Goal: Task Accomplishment & Management: Use online tool/utility

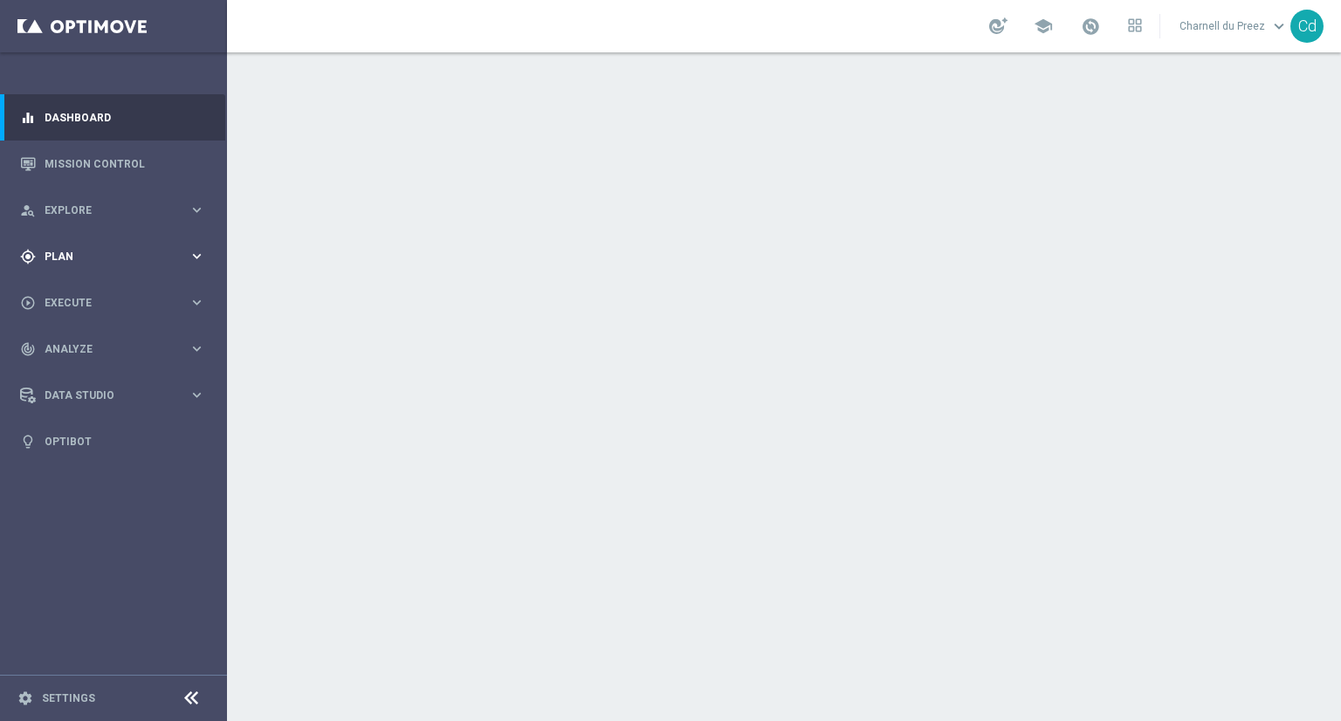
click at [50, 255] on span "Plan" at bounding box center [117, 257] width 144 height 10
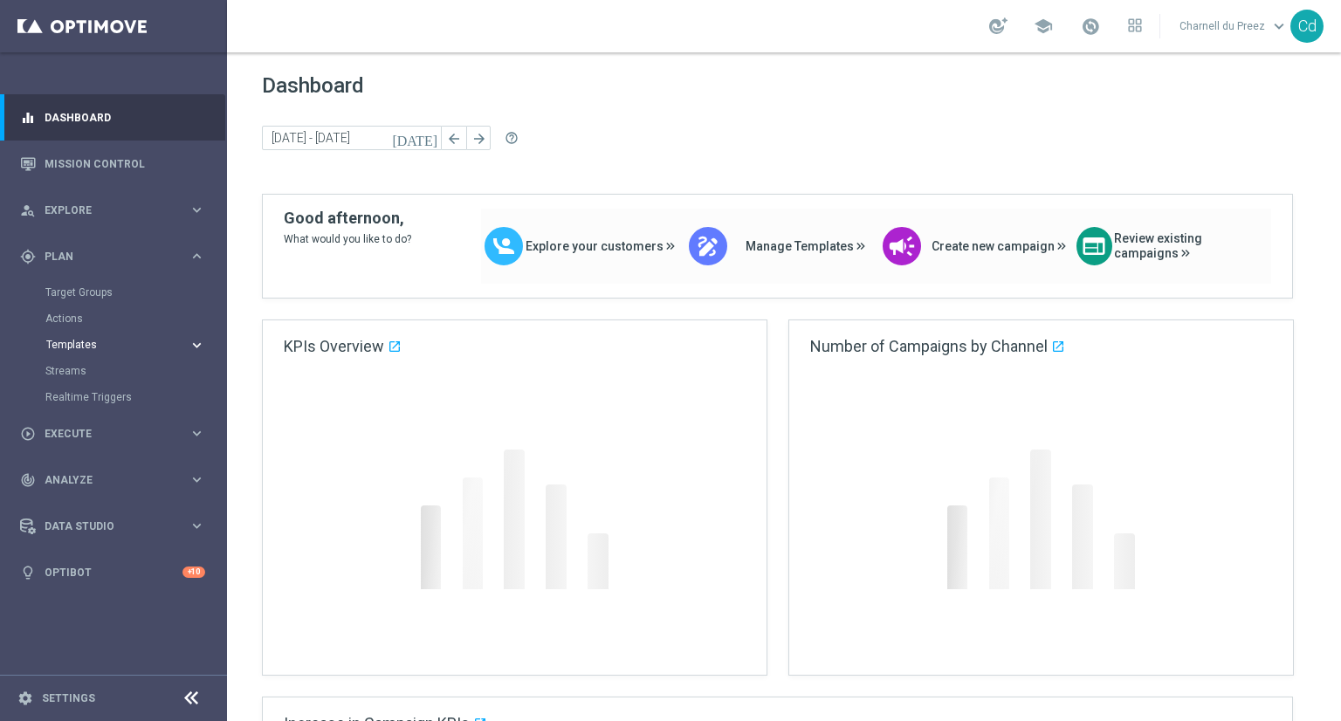
click at [79, 345] on span "Templates" at bounding box center [108, 345] width 125 height 10
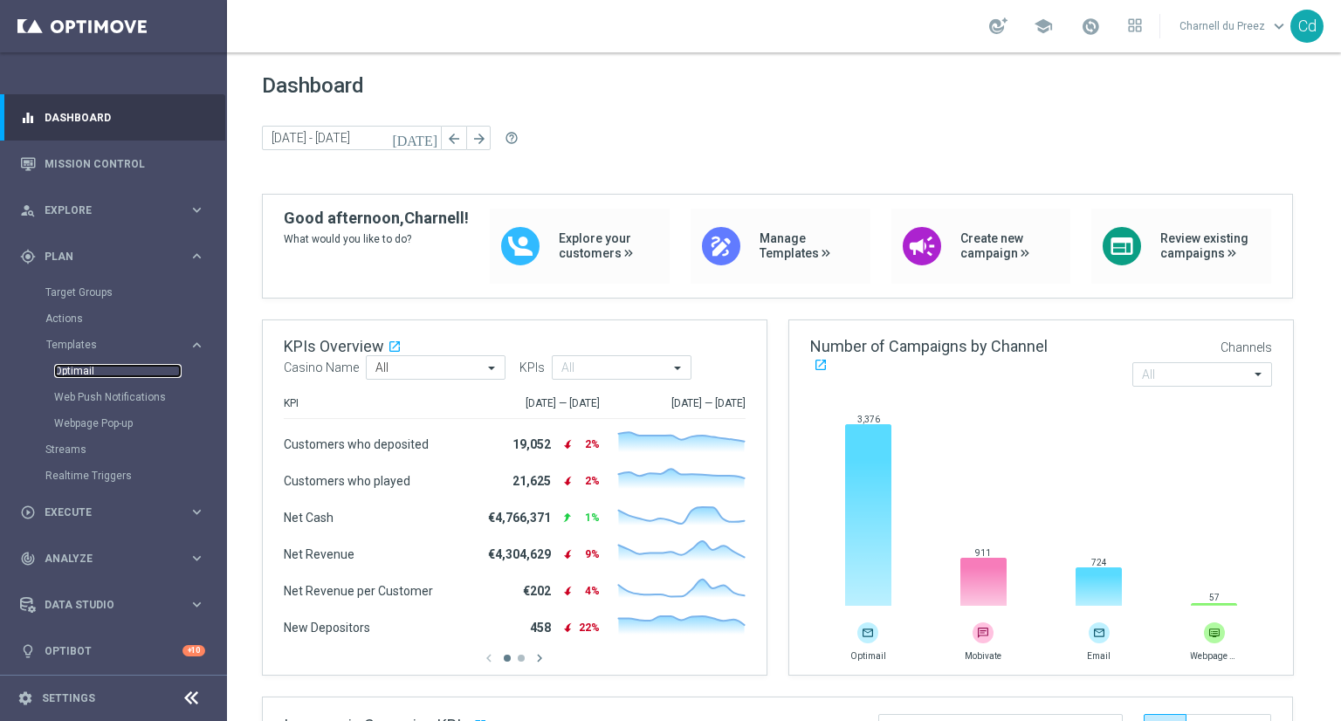
click at [77, 371] on link "Optimail" at bounding box center [118, 371] width 128 height 14
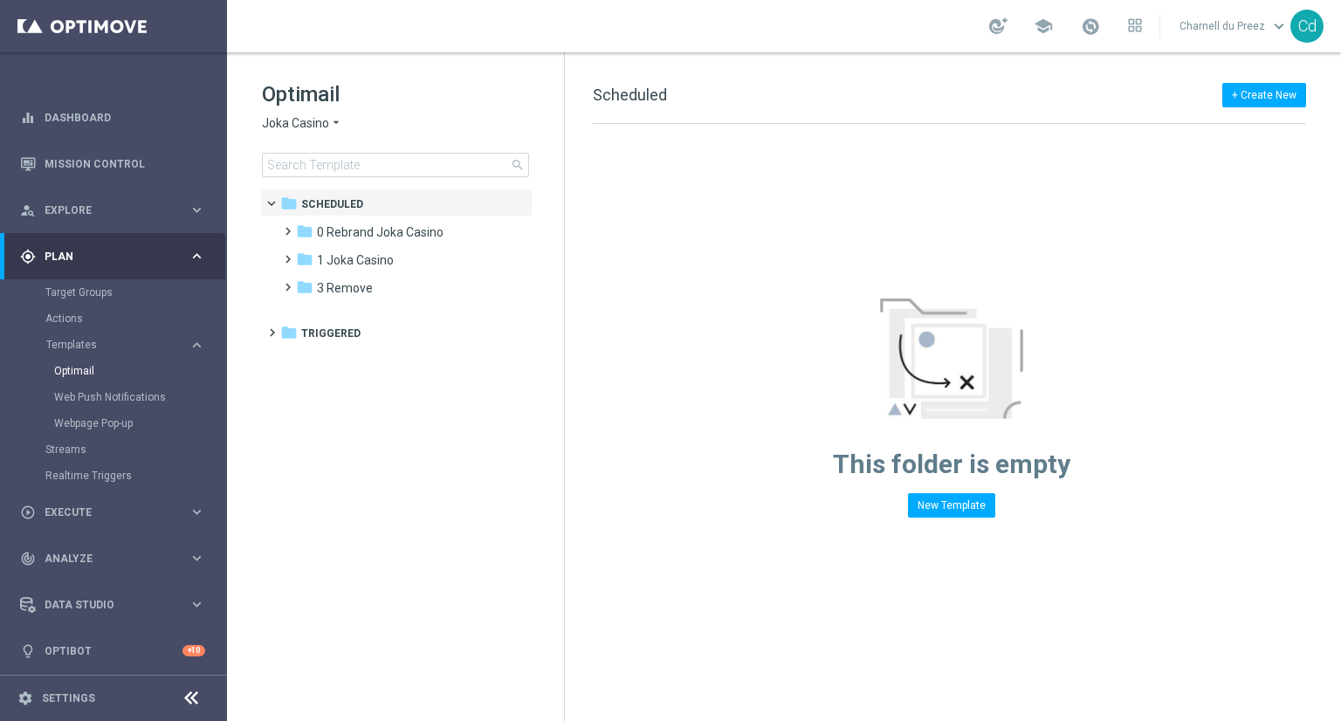
click at [291, 123] on span "Joka Casino" at bounding box center [295, 123] width 67 height 17
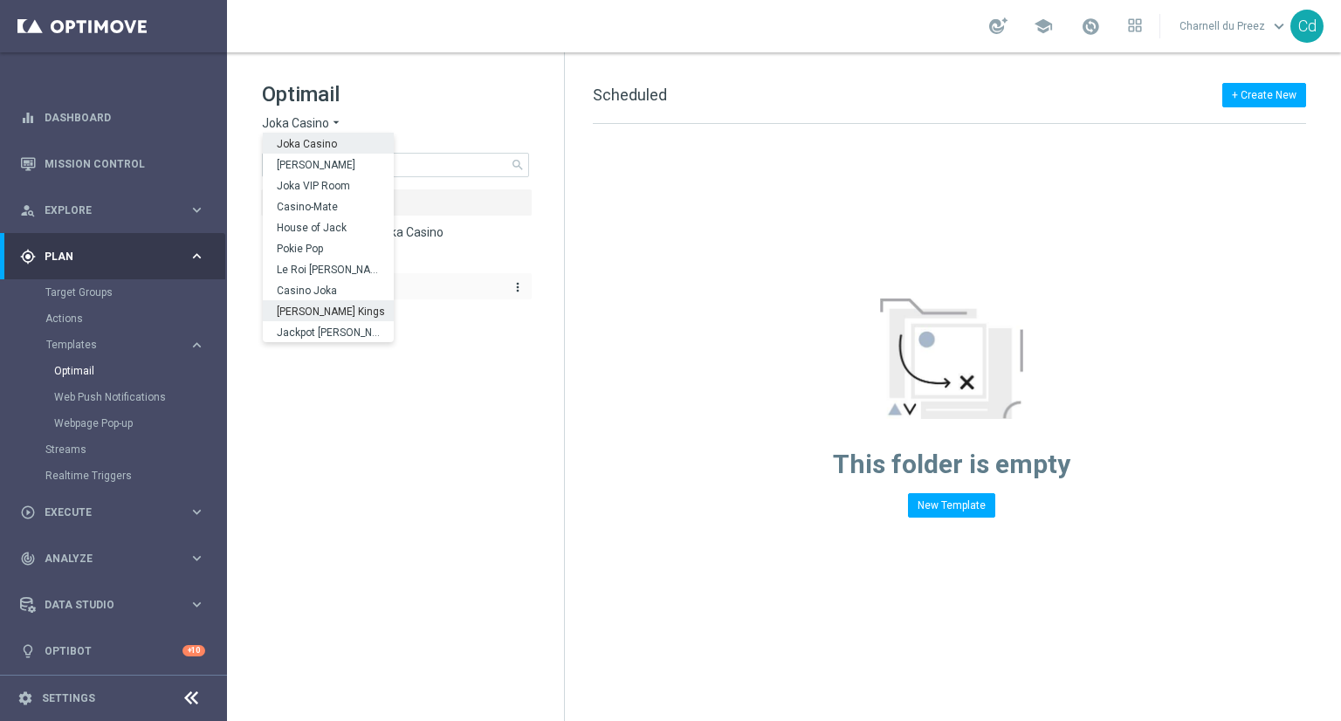
click at [0, 0] on span "Casino Joka" at bounding box center [0, 0] width 0 height 0
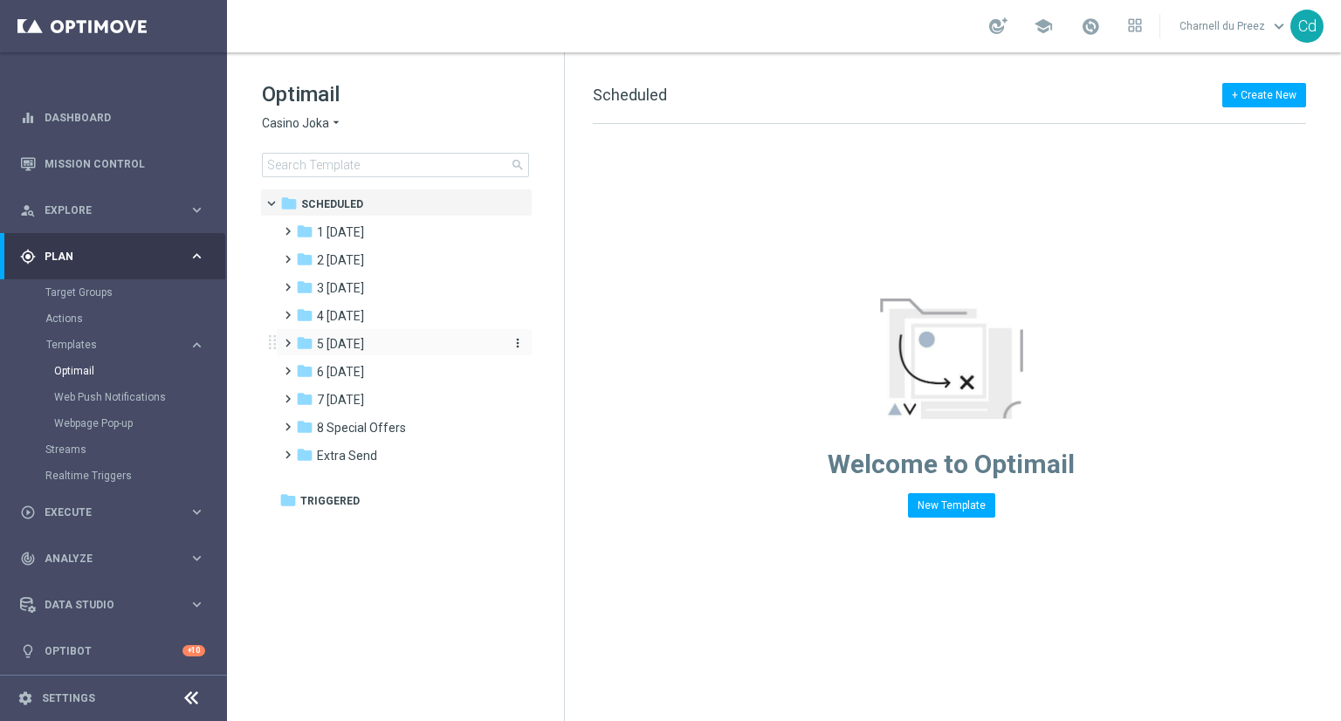
click at [351, 336] on span "5 [DATE]" at bounding box center [340, 344] width 47 height 16
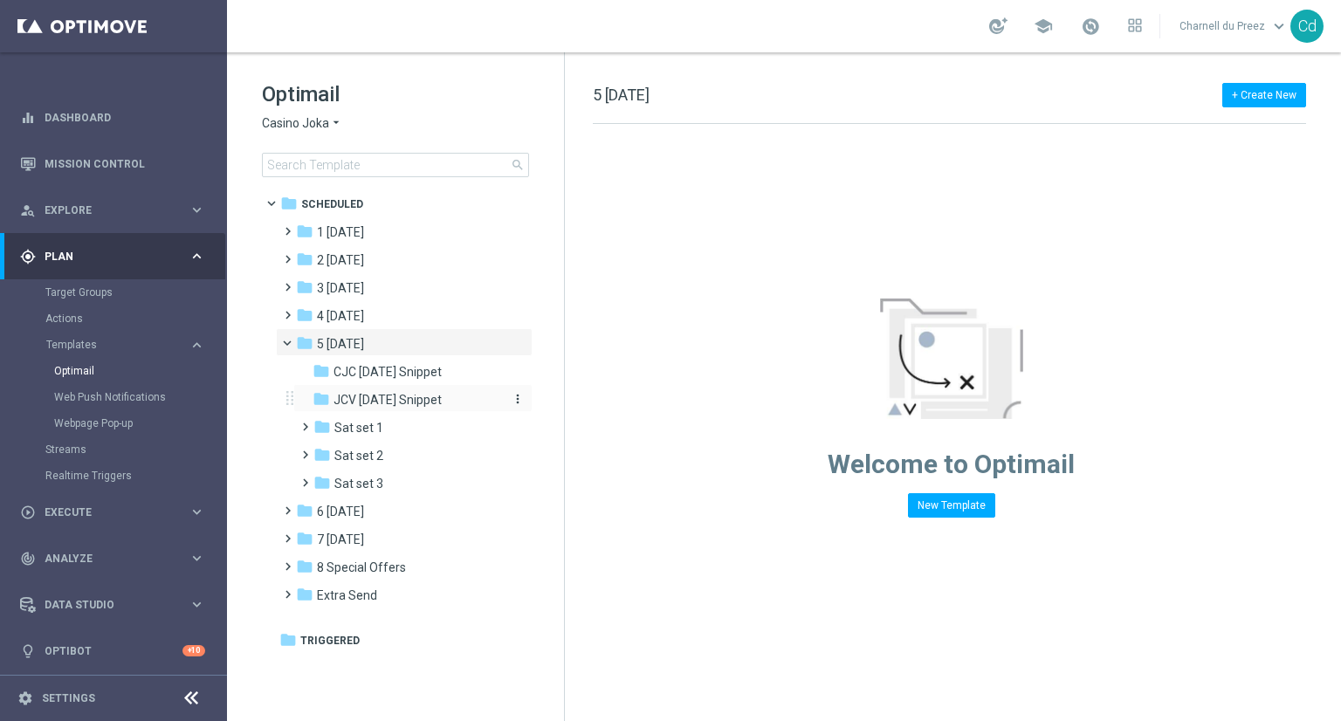
click at [457, 400] on div "folder JCV [DATE] Snippet" at bounding box center [406, 400] width 186 height 20
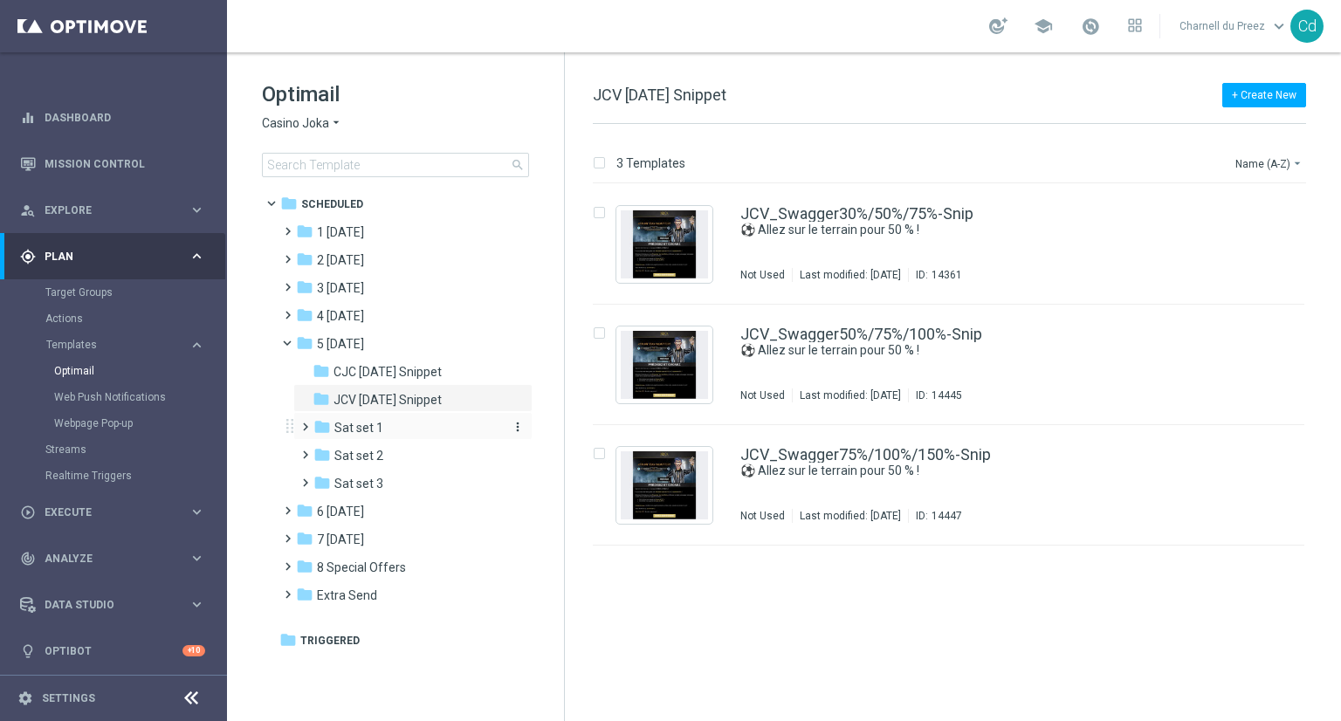
click at [387, 427] on div "folder Sat set 1" at bounding box center [407, 428] width 186 height 20
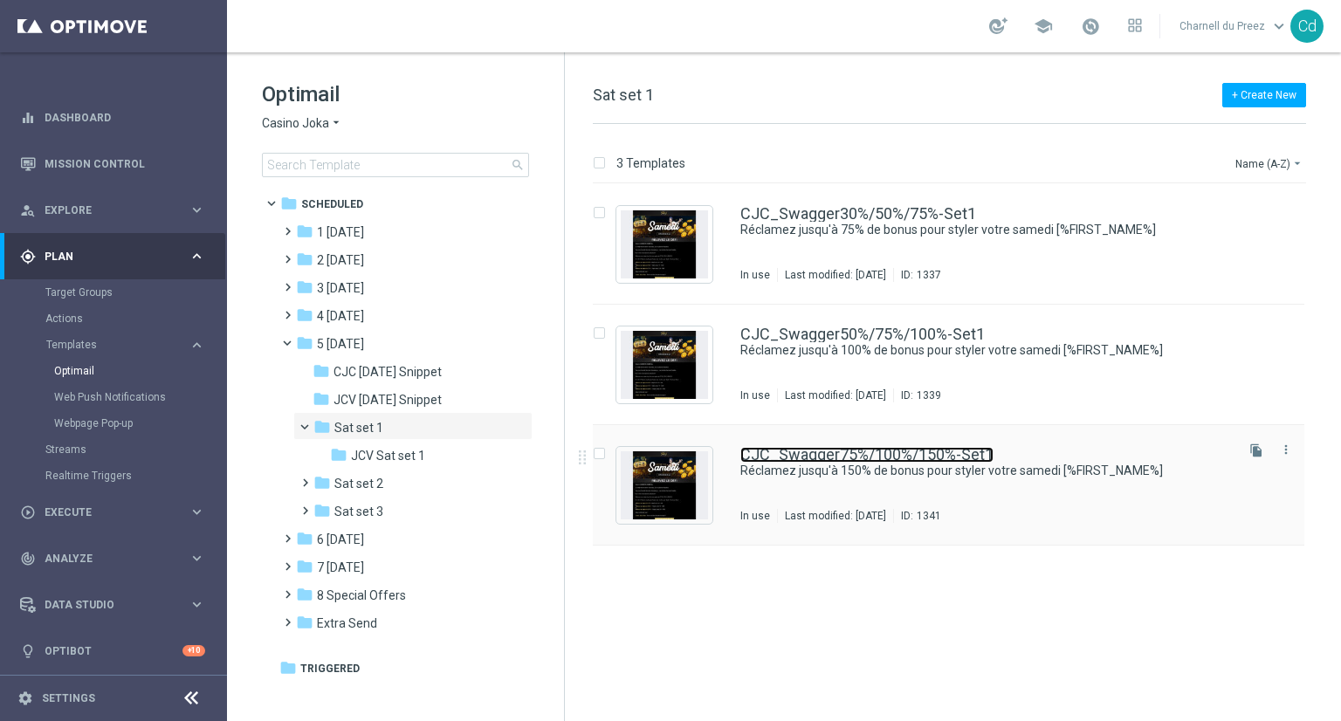
click at [941, 454] on link "CJC_Swagger75%/100%/150%-Set1" at bounding box center [867, 455] width 253 height 16
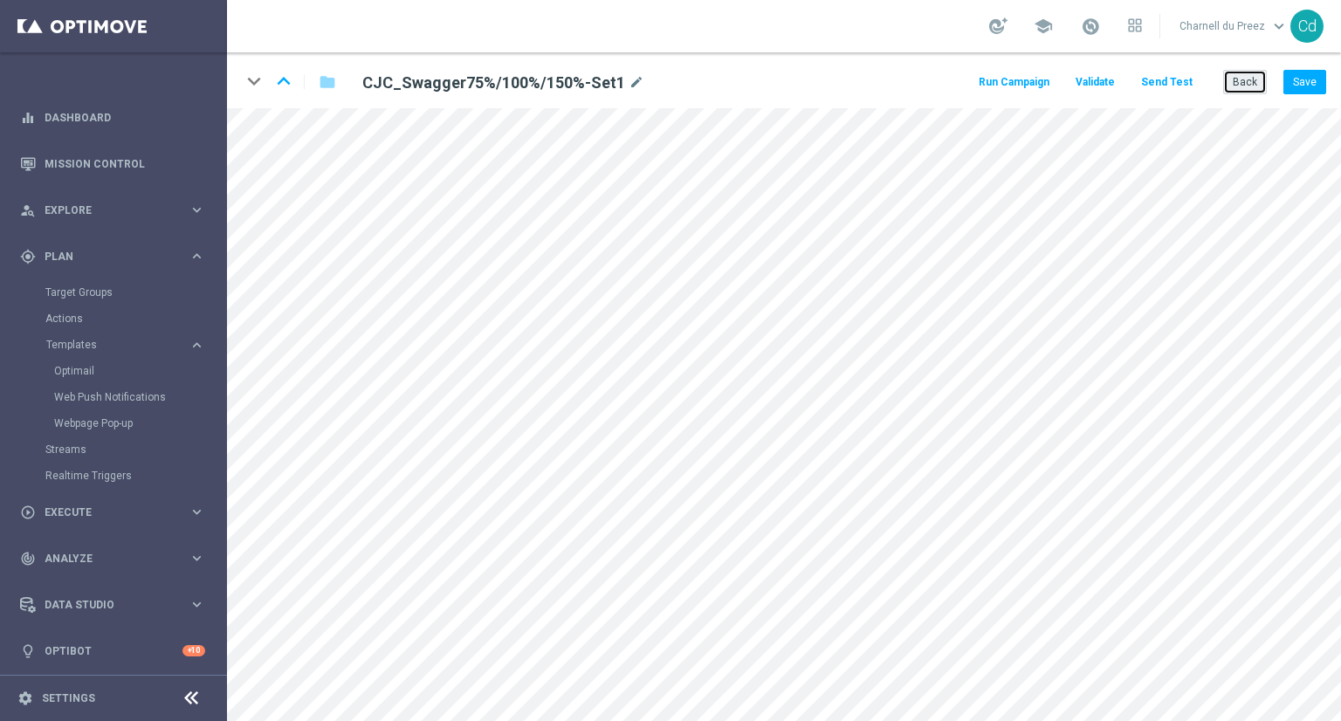
drag, startPoint x: 1245, startPoint y: 83, endPoint x: 1268, endPoint y: 109, distance: 34.7
click at [1245, 83] on button "Back" at bounding box center [1246, 82] width 44 height 24
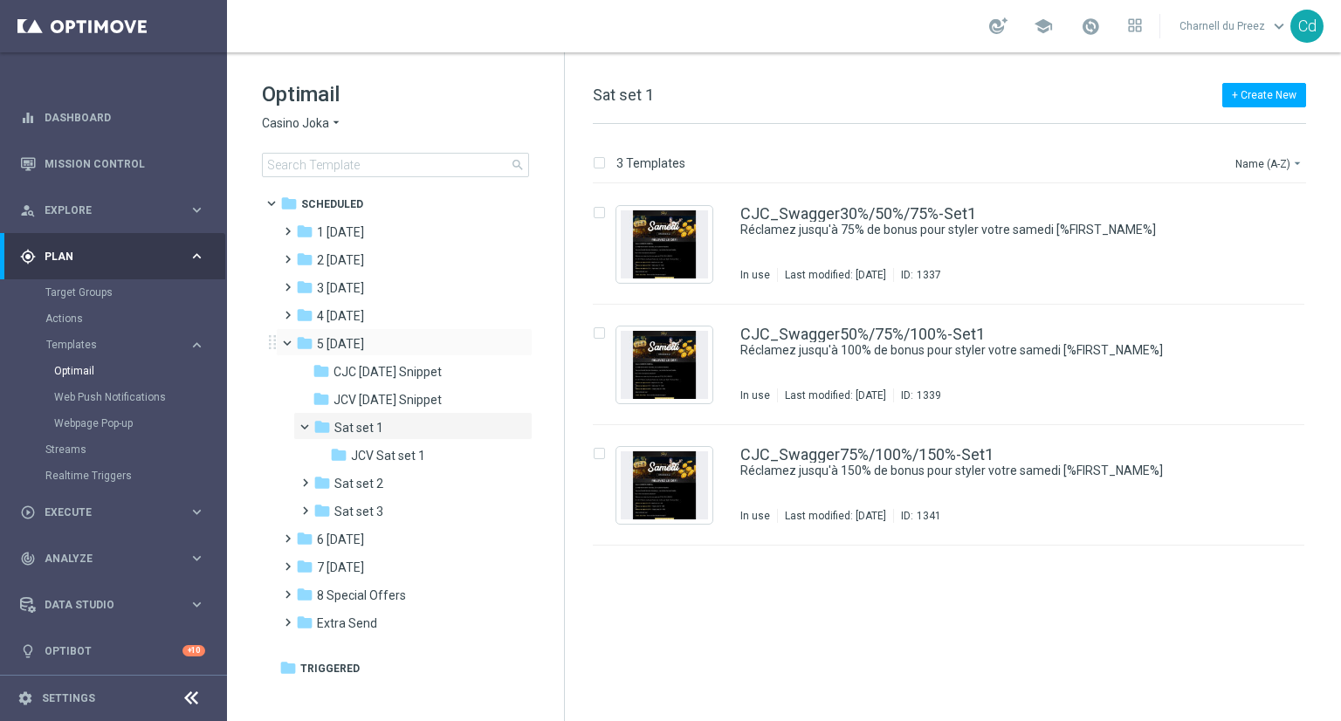
click at [292, 340] on span at bounding box center [295, 339] width 7 height 8
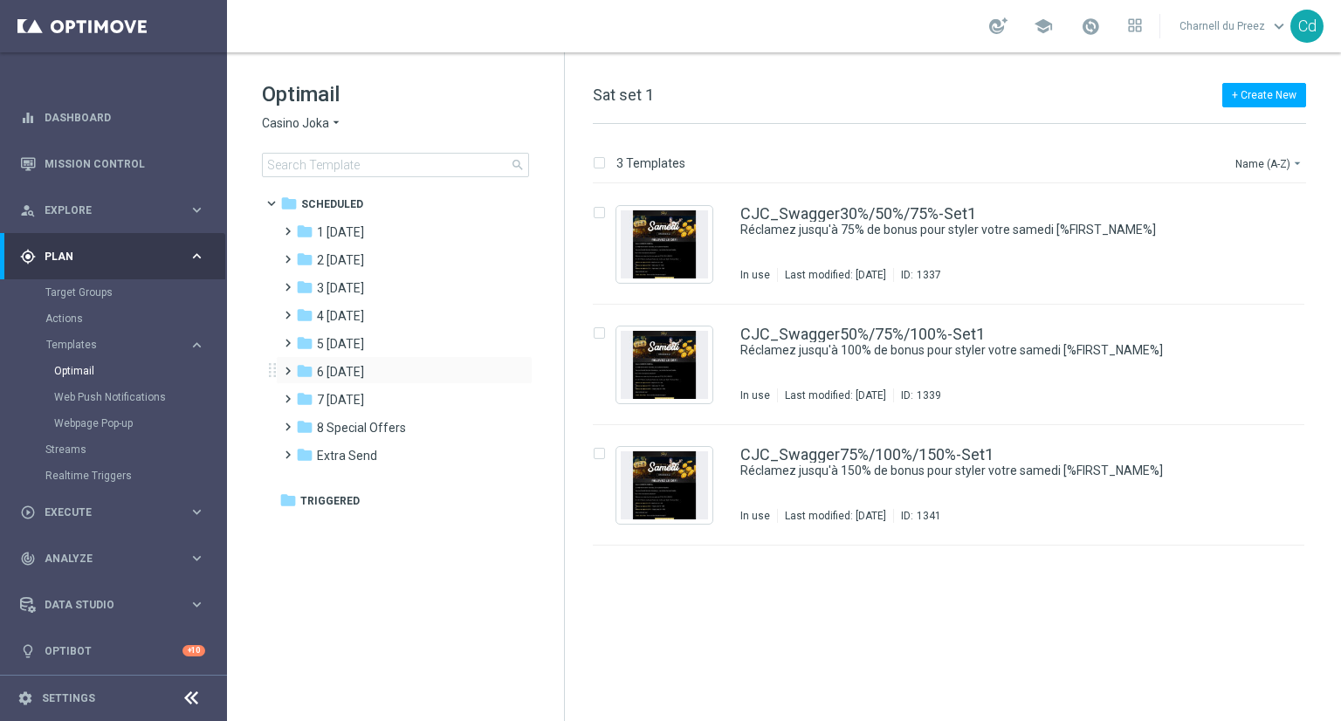
click at [287, 367] on span at bounding box center [284, 363] width 8 height 7
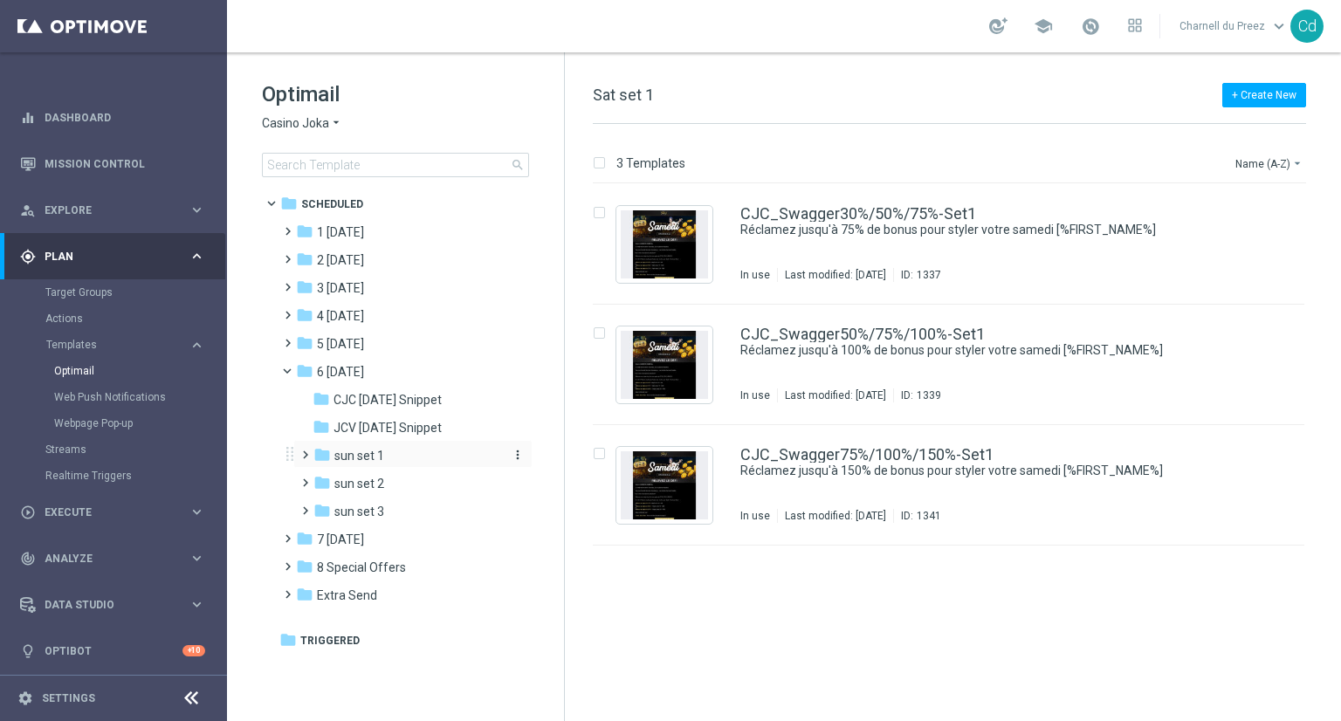
click at [367, 459] on span "sun set 1" at bounding box center [359, 456] width 50 height 16
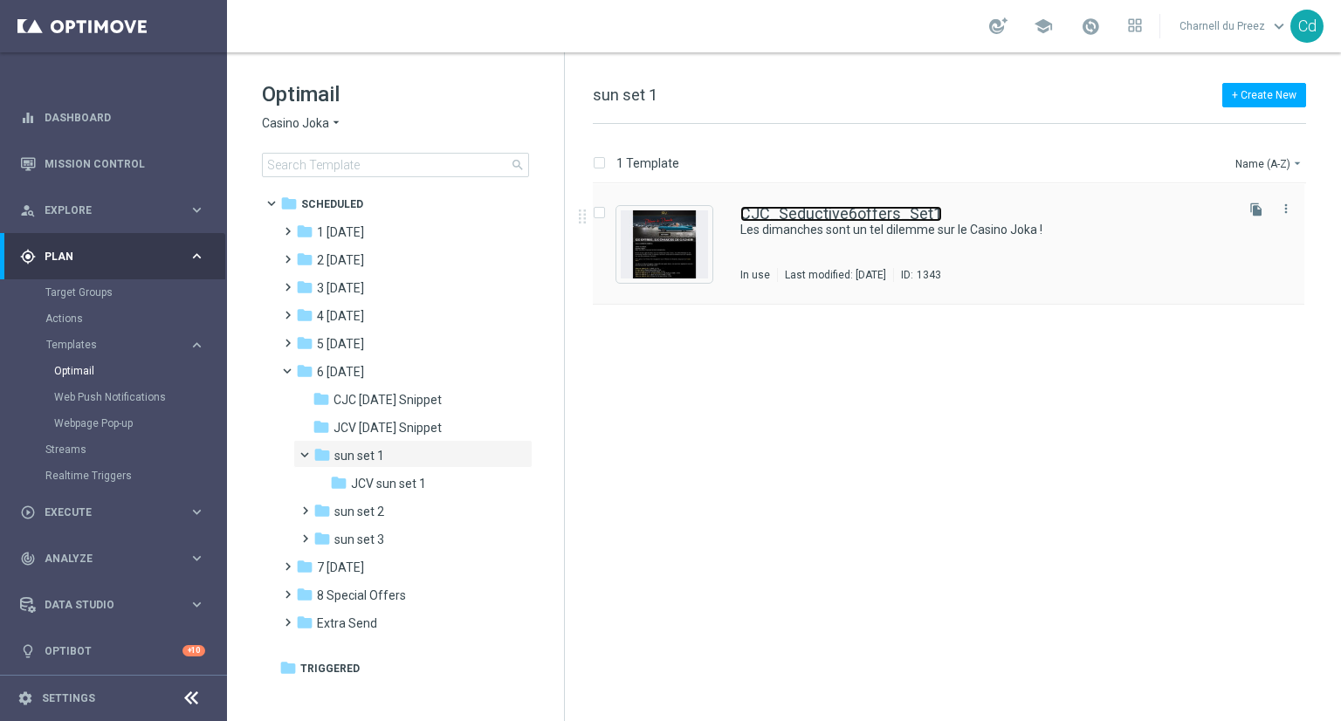
click at [873, 207] on link "CJC_Seductive6offers_Set1" at bounding box center [842, 214] width 202 height 16
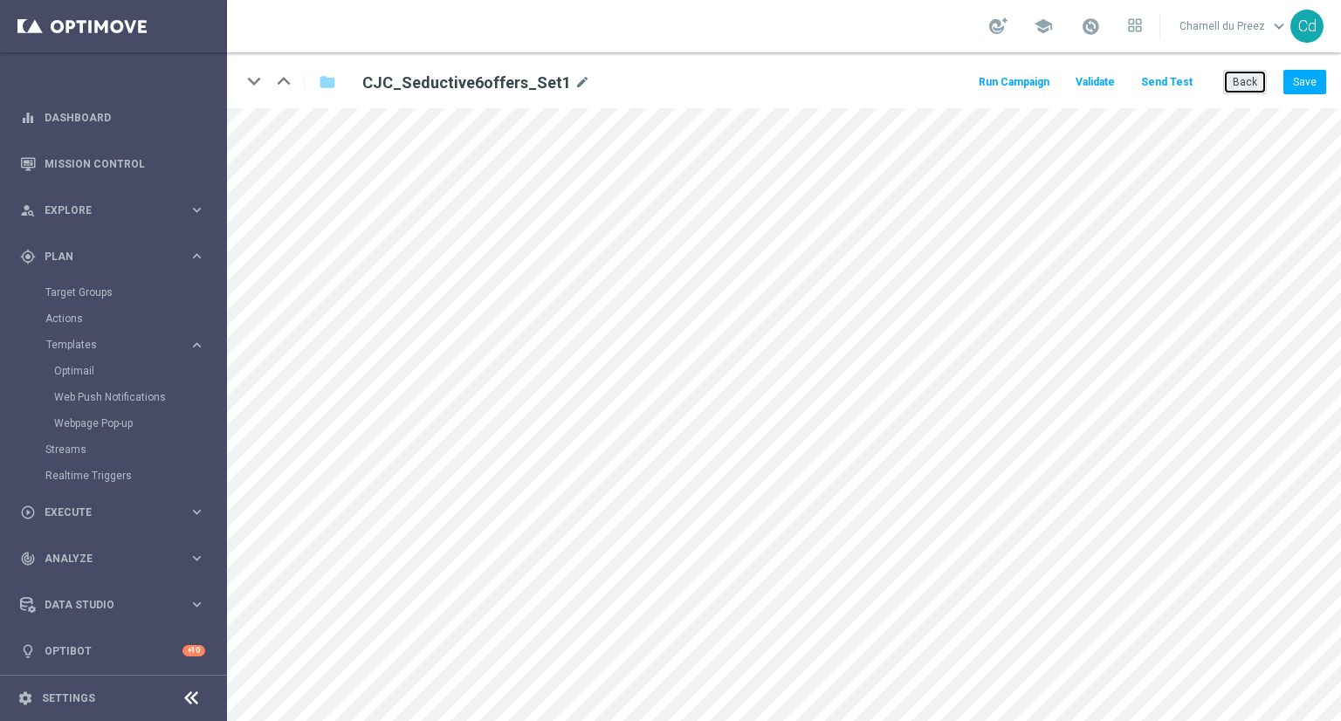
click at [1240, 85] on button "Back" at bounding box center [1246, 82] width 44 height 24
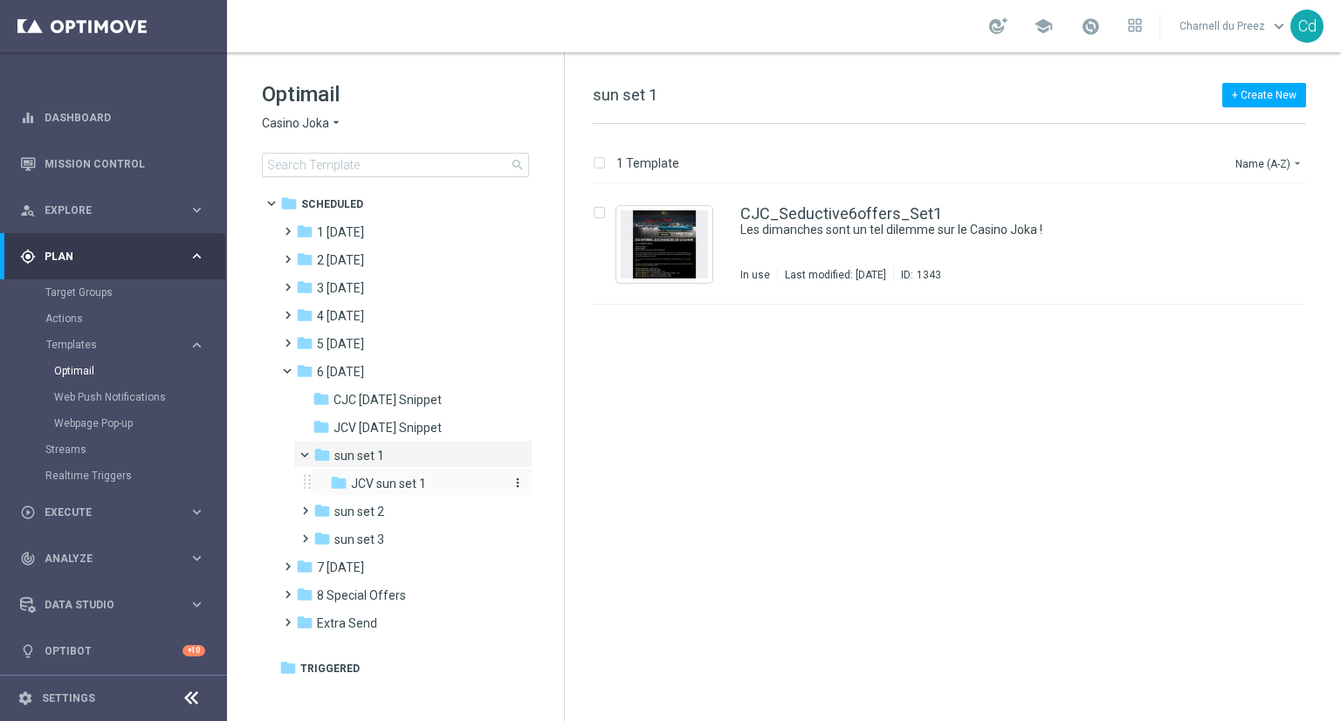
click at [404, 490] on span "JCV sun set 1" at bounding box center [388, 484] width 75 height 16
click at [816, 208] on link "JCV_Seductive6offers_Set1" at bounding box center [841, 214] width 201 height 16
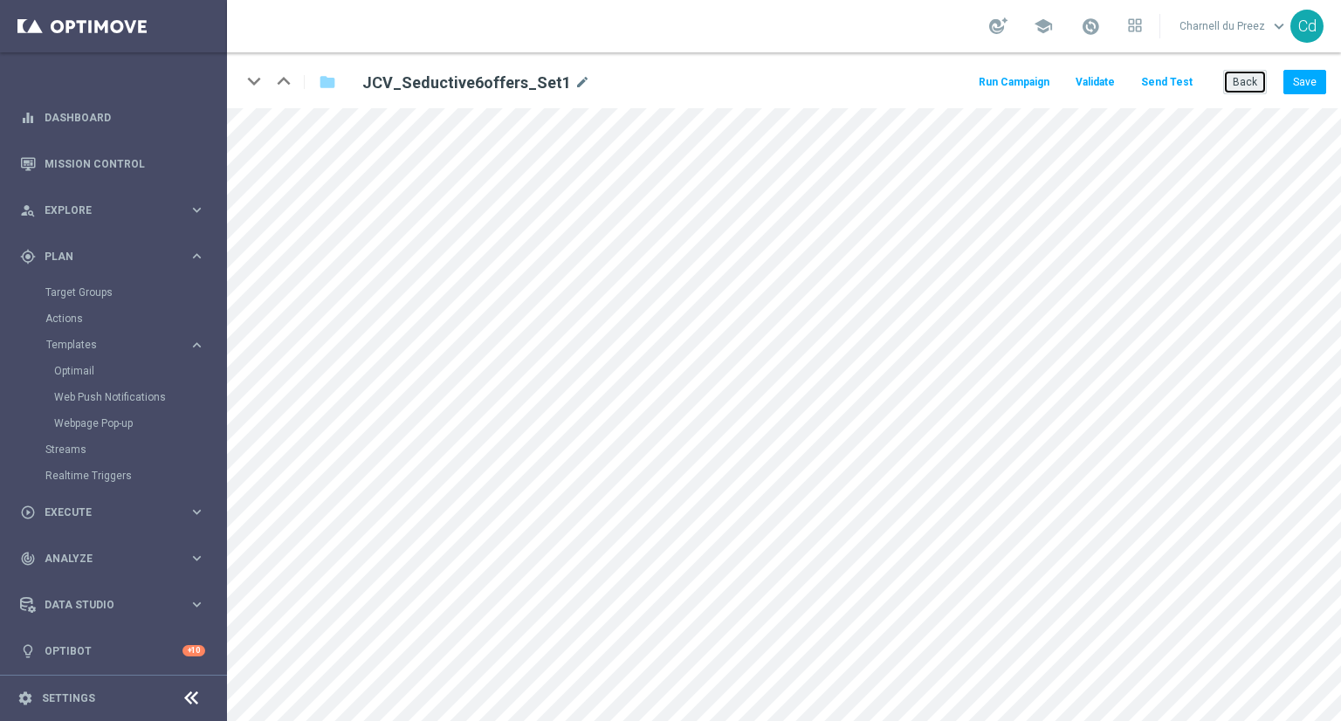
click at [1238, 83] on button "Back" at bounding box center [1246, 82] width 44 height 24
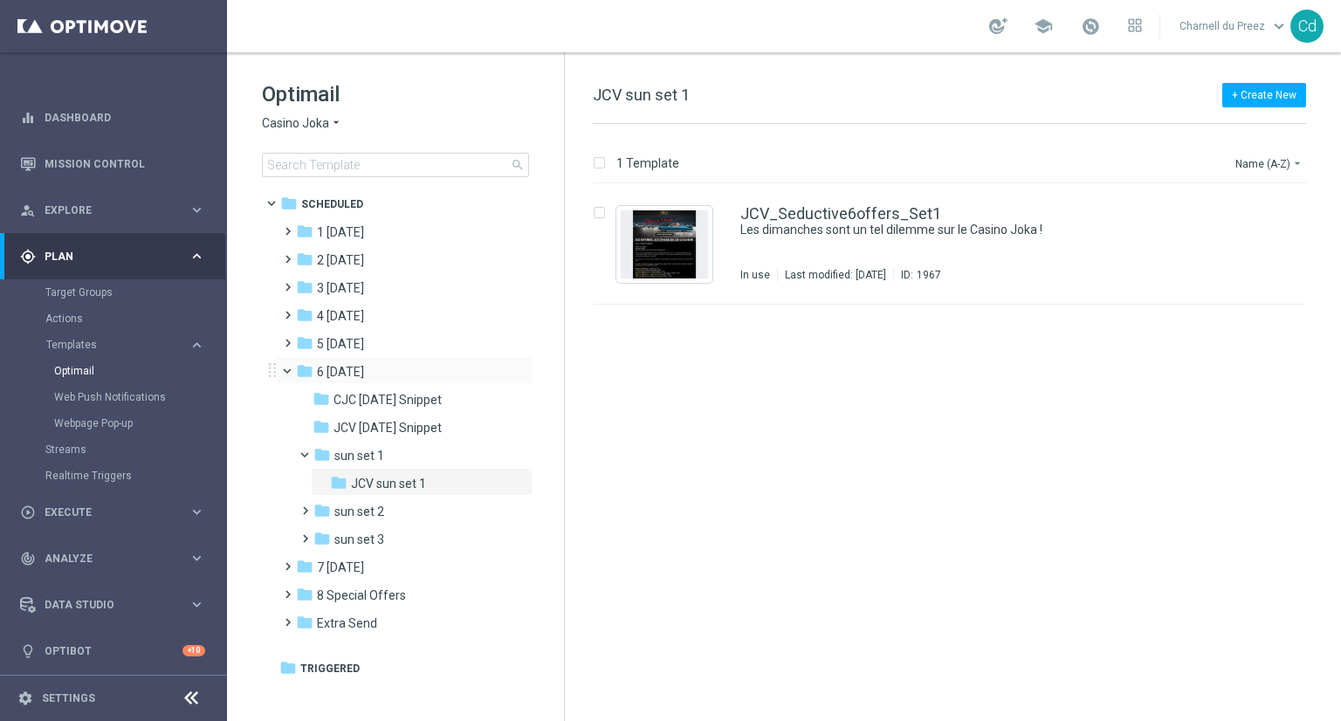
click at [292, 371] on span at bounding box center [295, 367] width 7 height 8
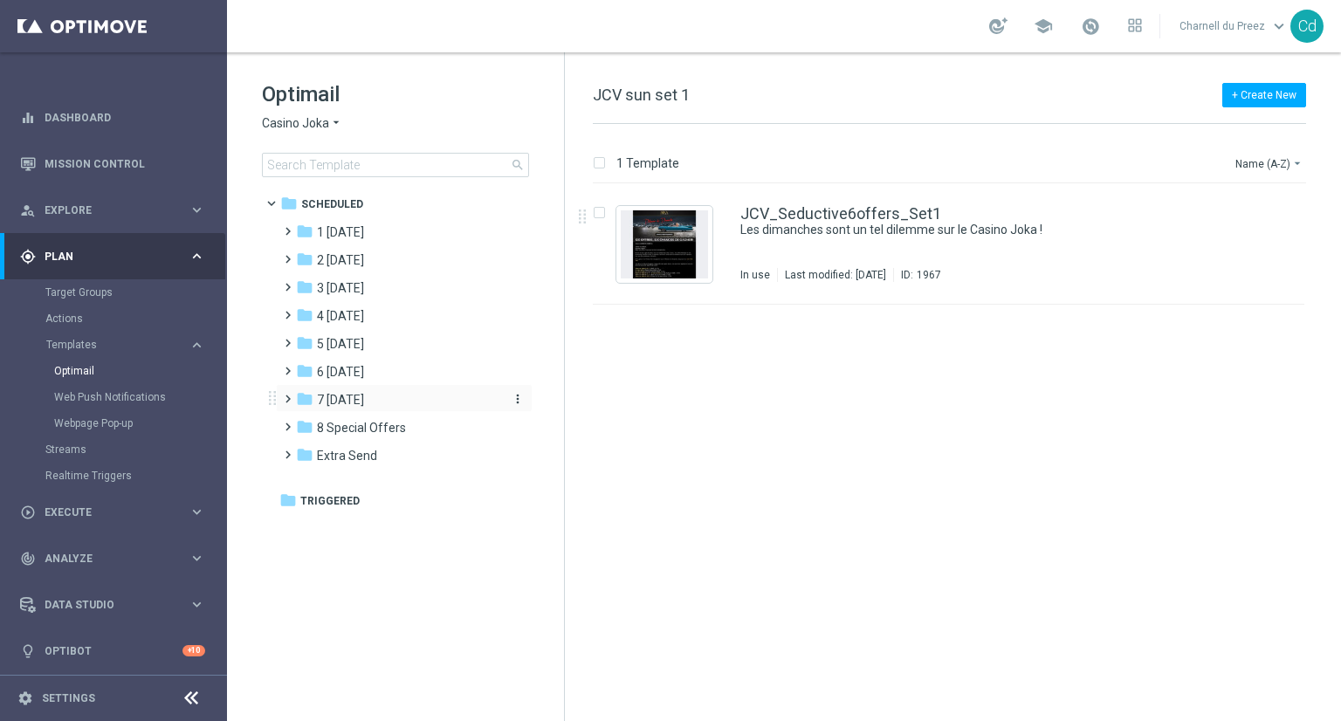
click at [329, 400] on span "7 [DATE]" at bounding box center [340, 400] width 47 height 16
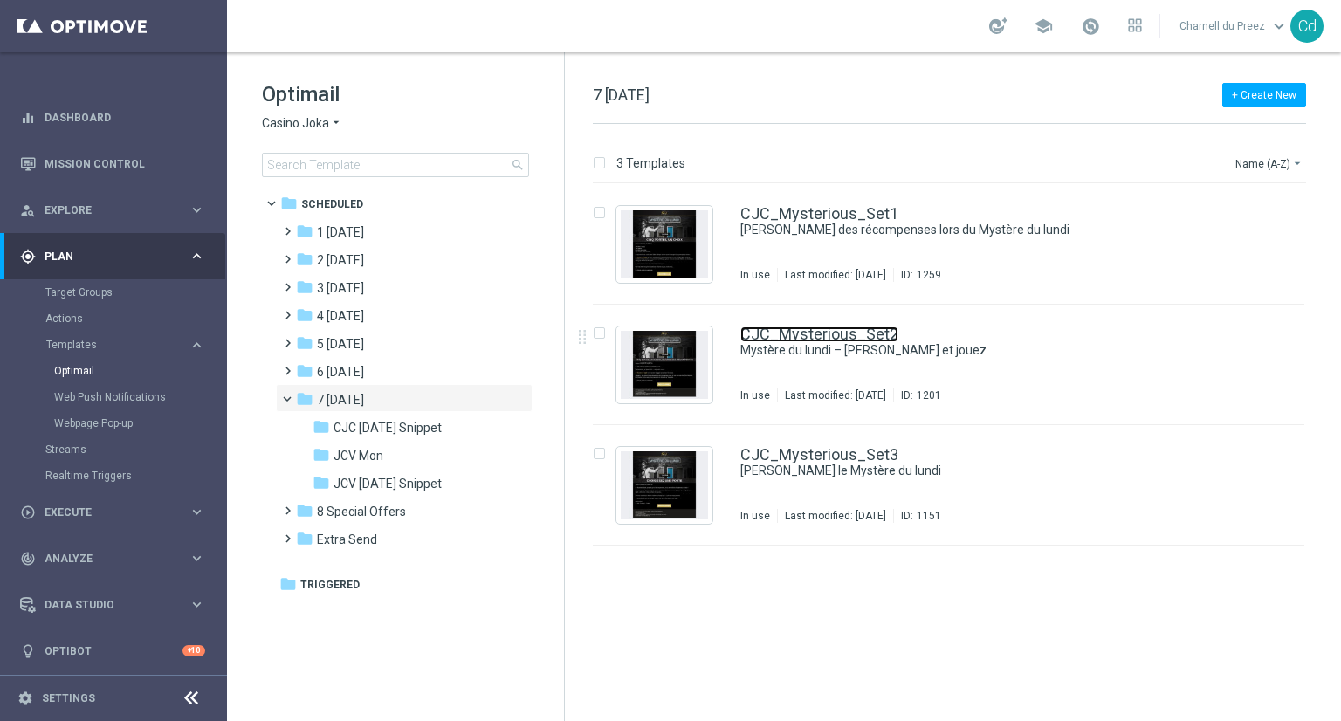
click at [817, 329] on link "CJC_Mysterious_Set2" at bounding box center [820, 335] width 158 height 16
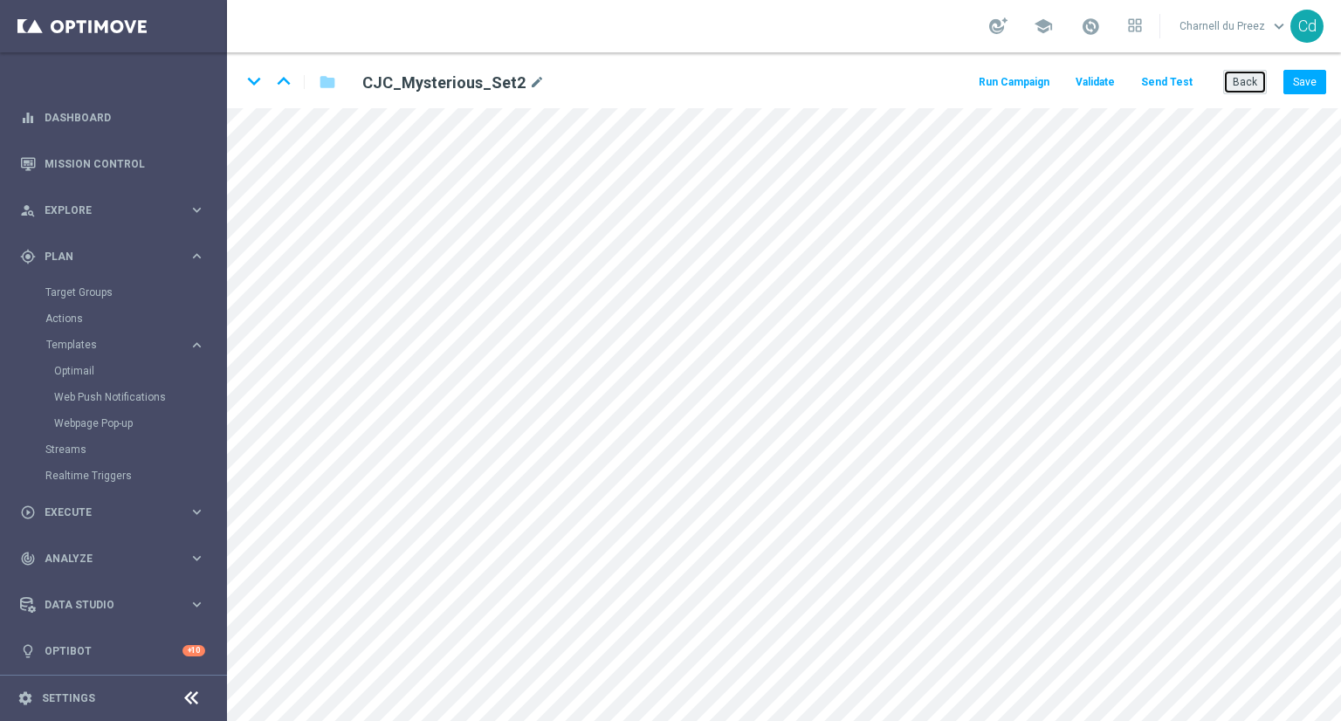
click at [1233, 87] on button "Back" at bounding box center [1246, 82] width 44 height 24
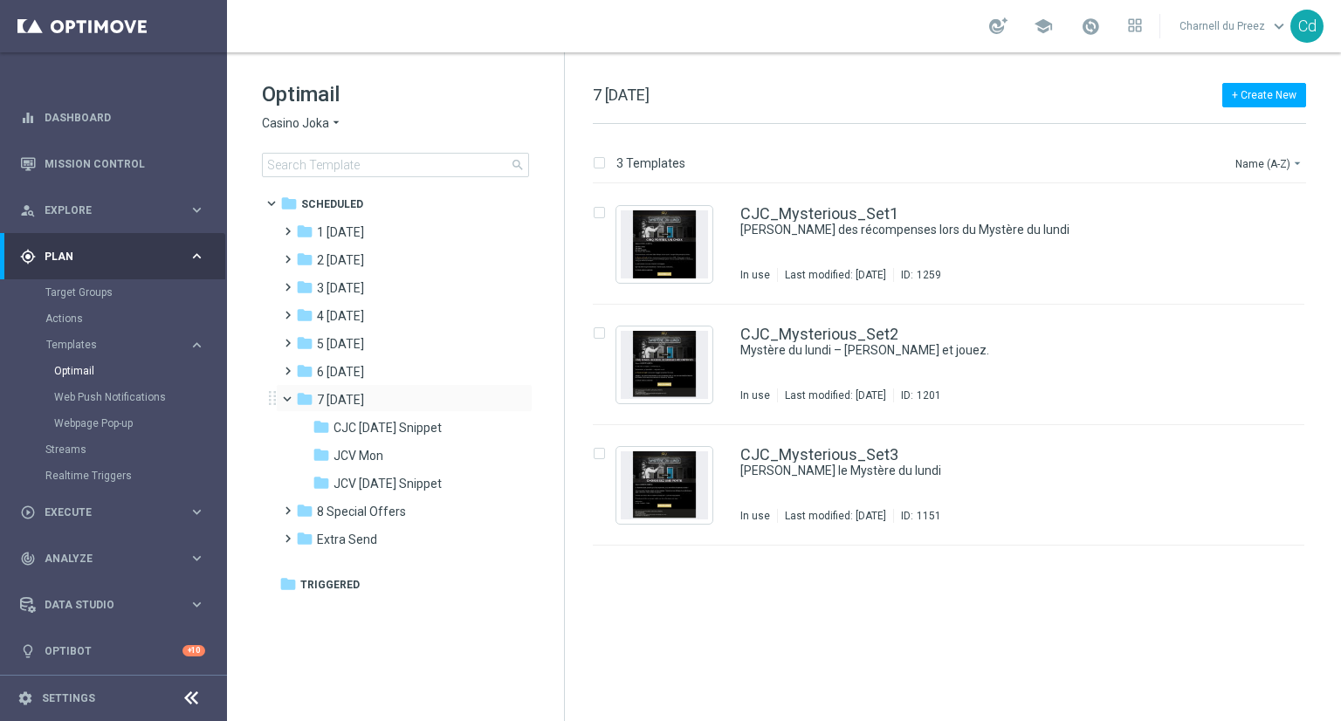
click at [292, 397] on span at bounding box center [295, 395] width 7 height 8
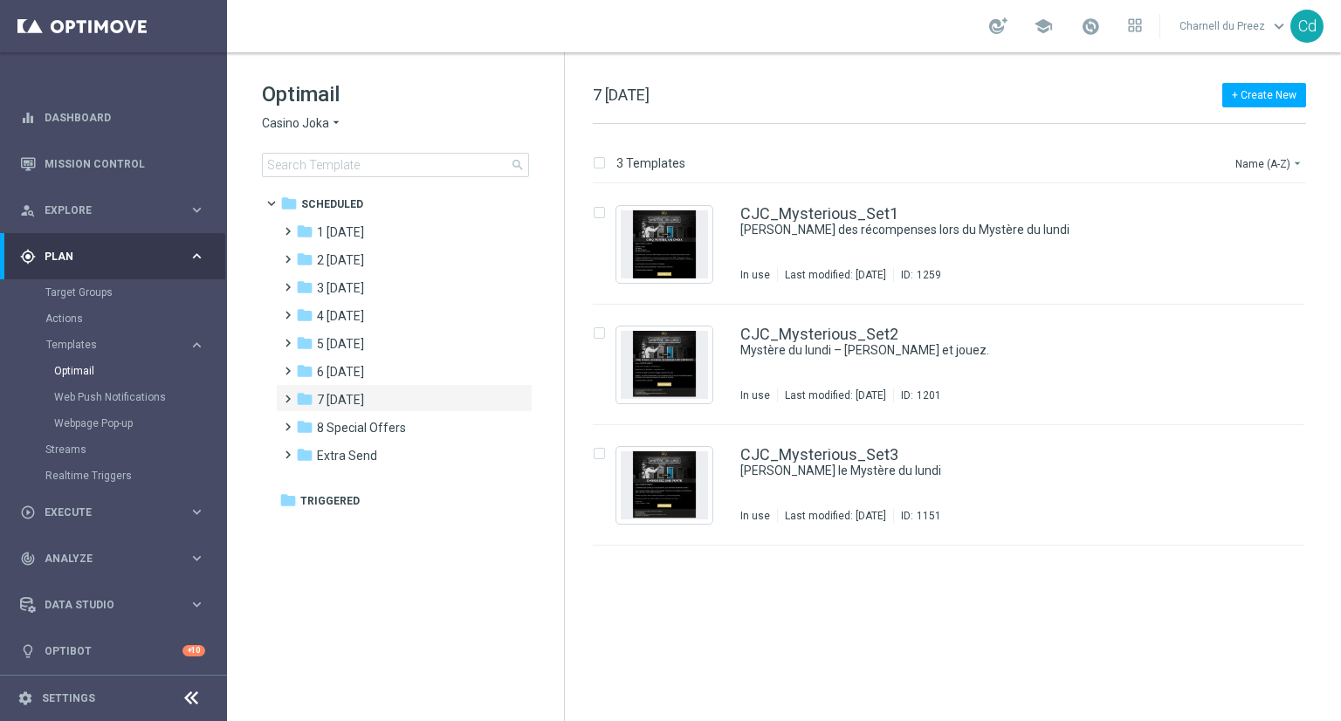
click at [302, 123] on span "Casino Joka" at bounding box center [295, 123] width 67 height 17
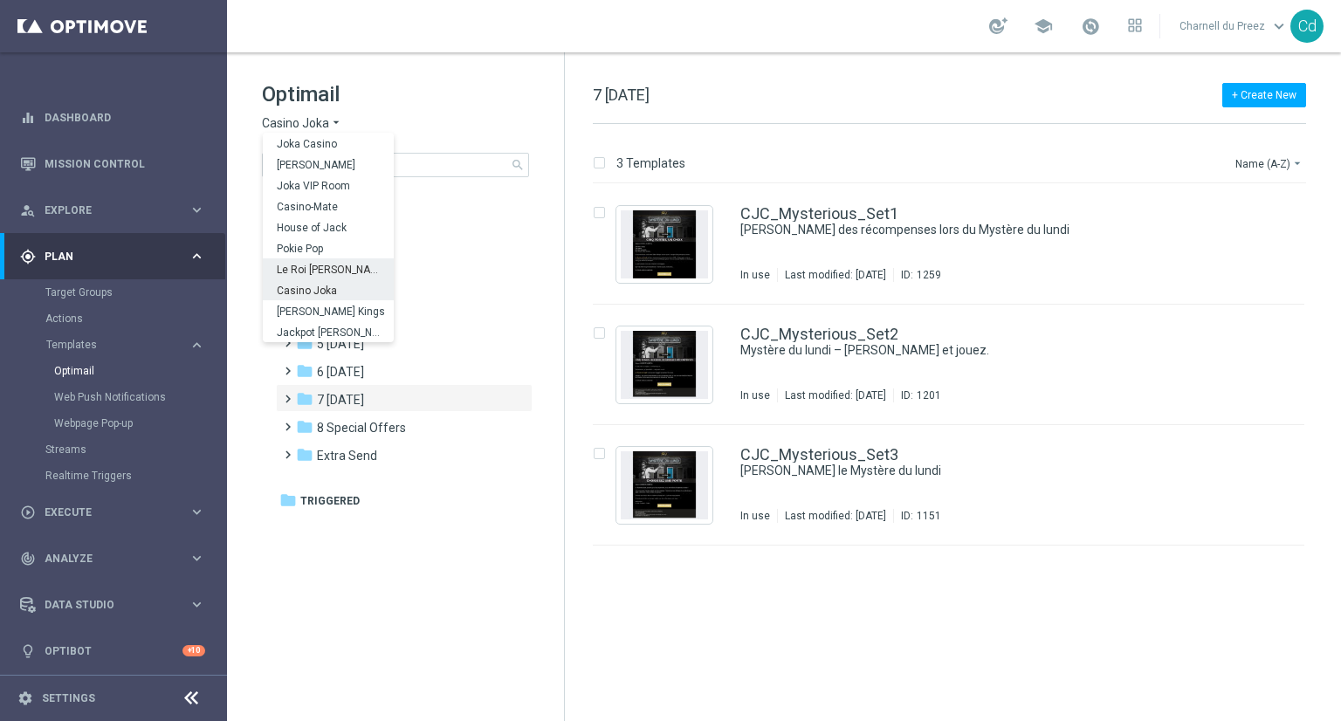
click at [0, 0] on span "Le Roi [PERSON_NAME]" at bounding box center [0, 0] width 0 height 0
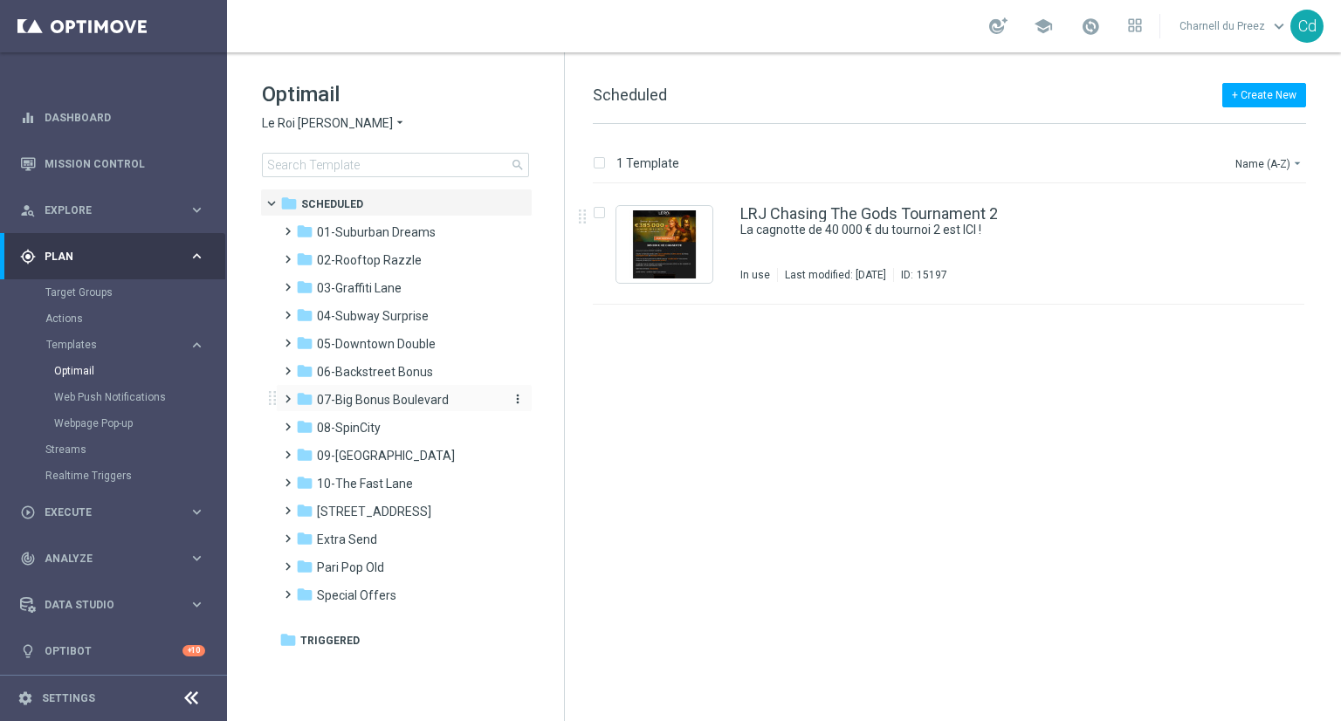
click at [356, 395] on span "07-Big Bonus Boulevard" at bounding box center [383, 400] width 132 height 16
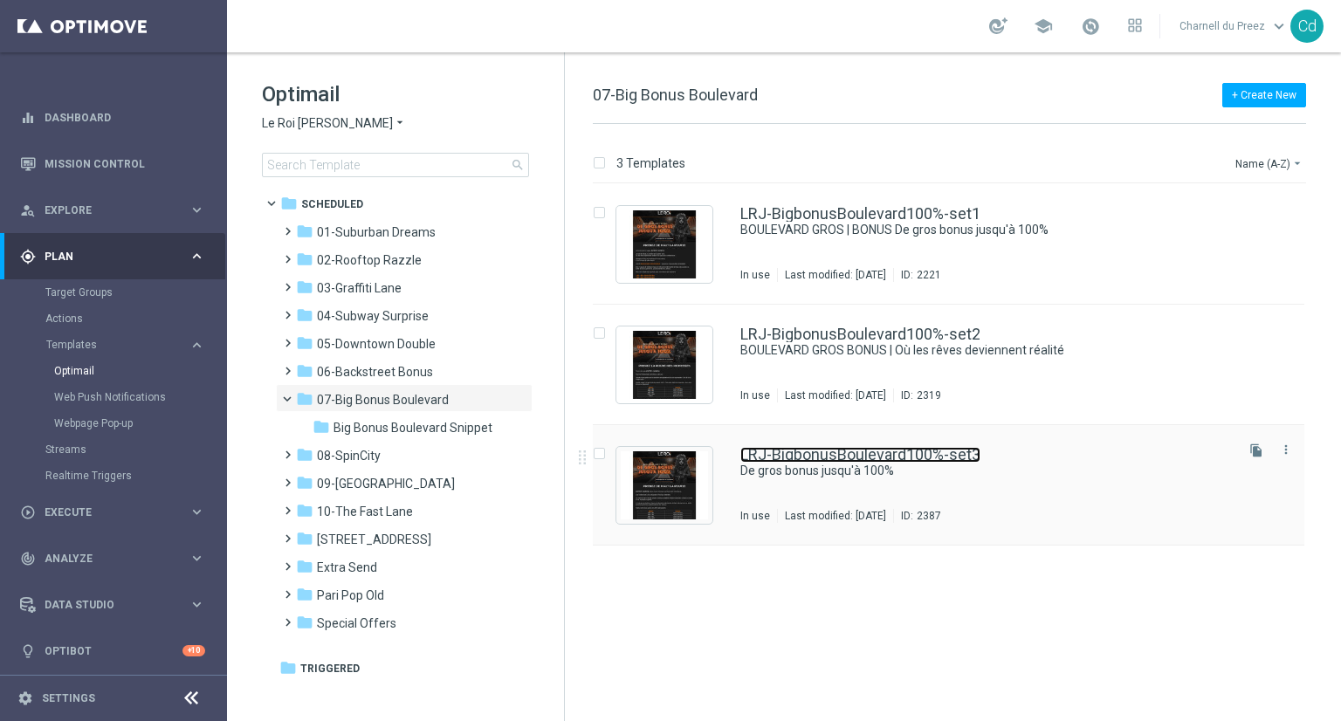
click at [927, 450] on link "LRJ-BigbonusBoulevard100%-set3" at bounding box center [861, 455] width 240 height 16
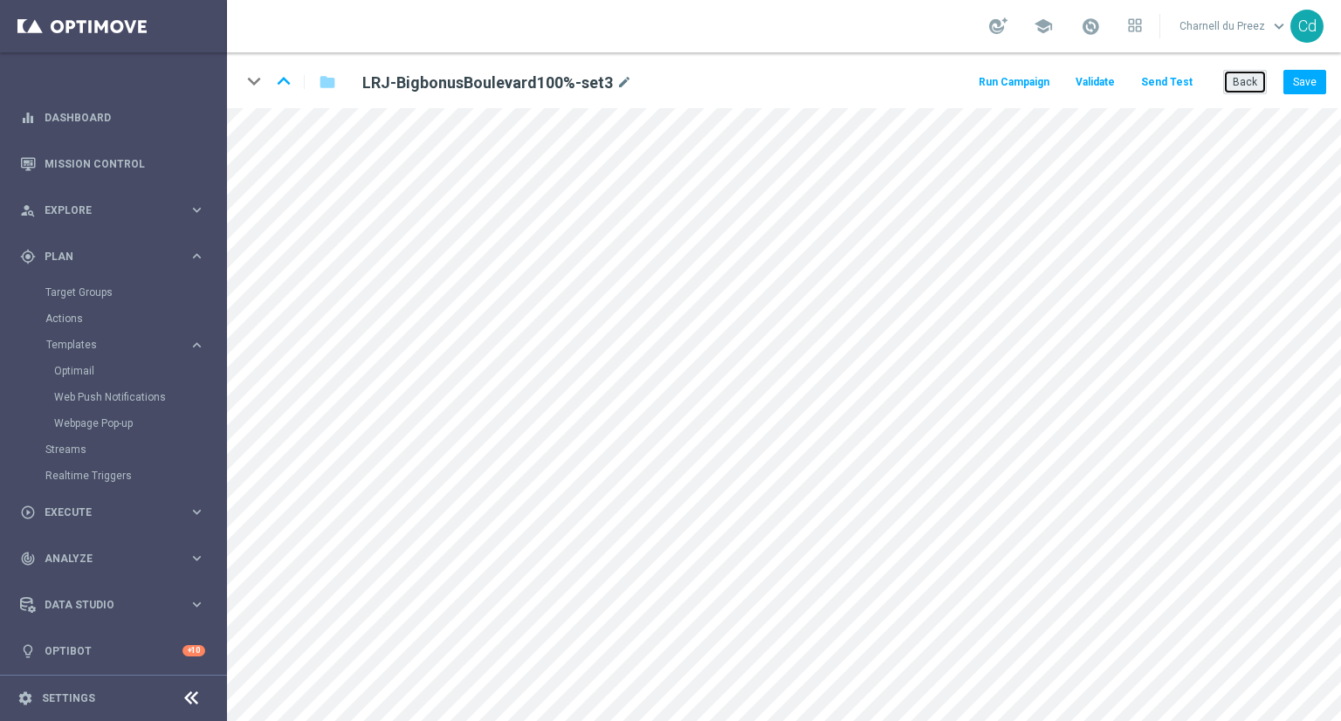
click at [1242, 85] on button "Back" at bounding box center [1246, 82] width 44 height 24
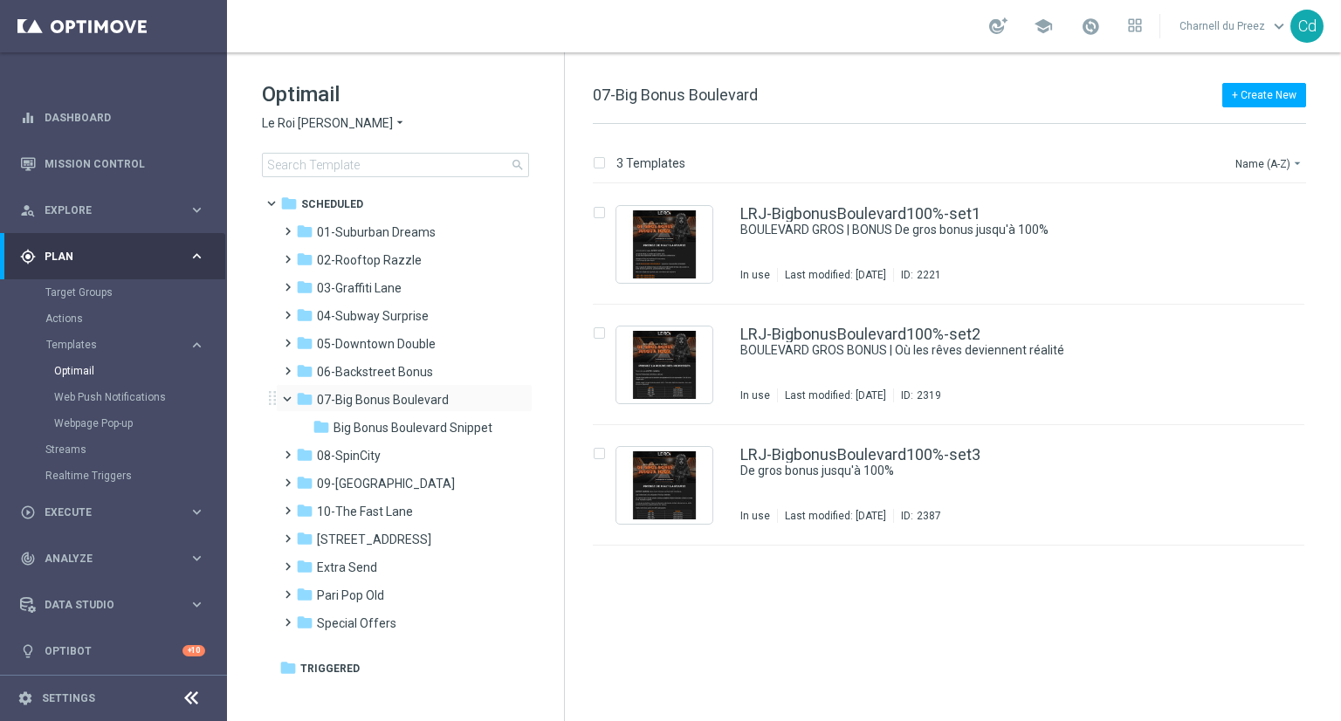
click at [292, 399] on span at bounding box center [295, 395] width 7 height 8
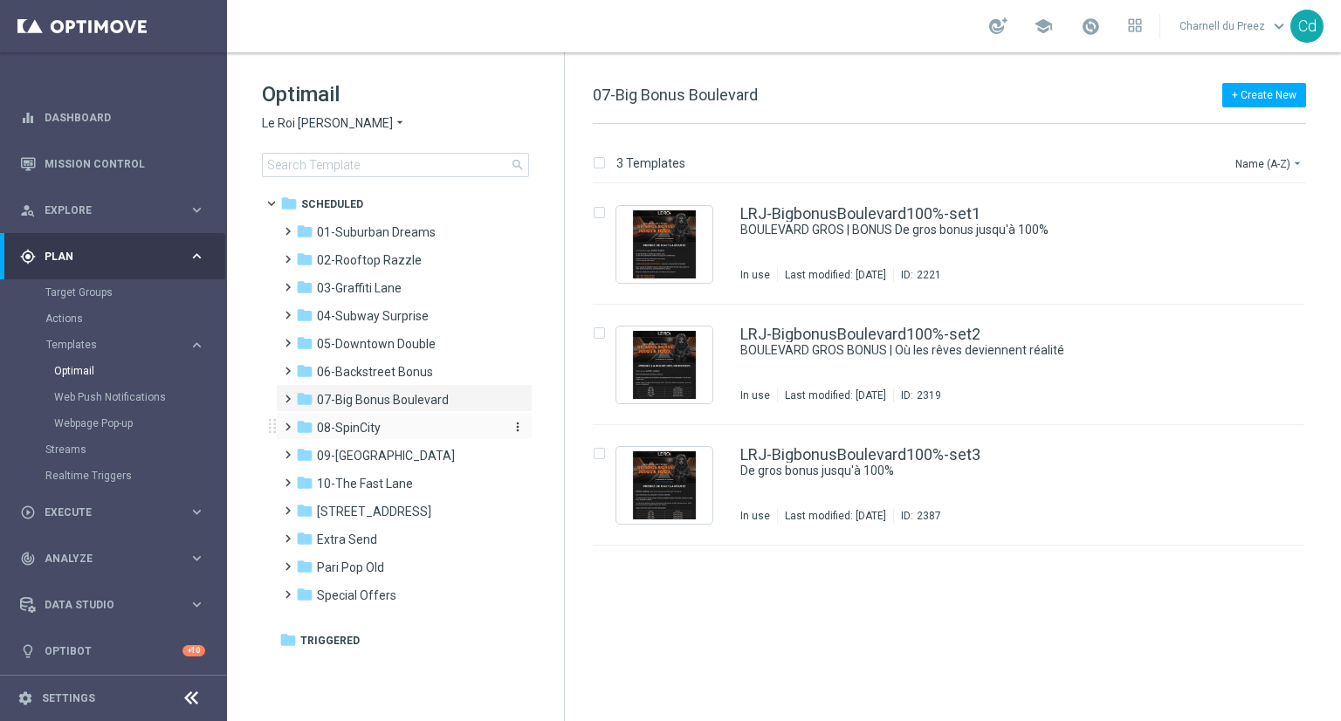
click at [359, 430] on span "08-SpinCity" at bounding box center [349, 428] width 64 height 16
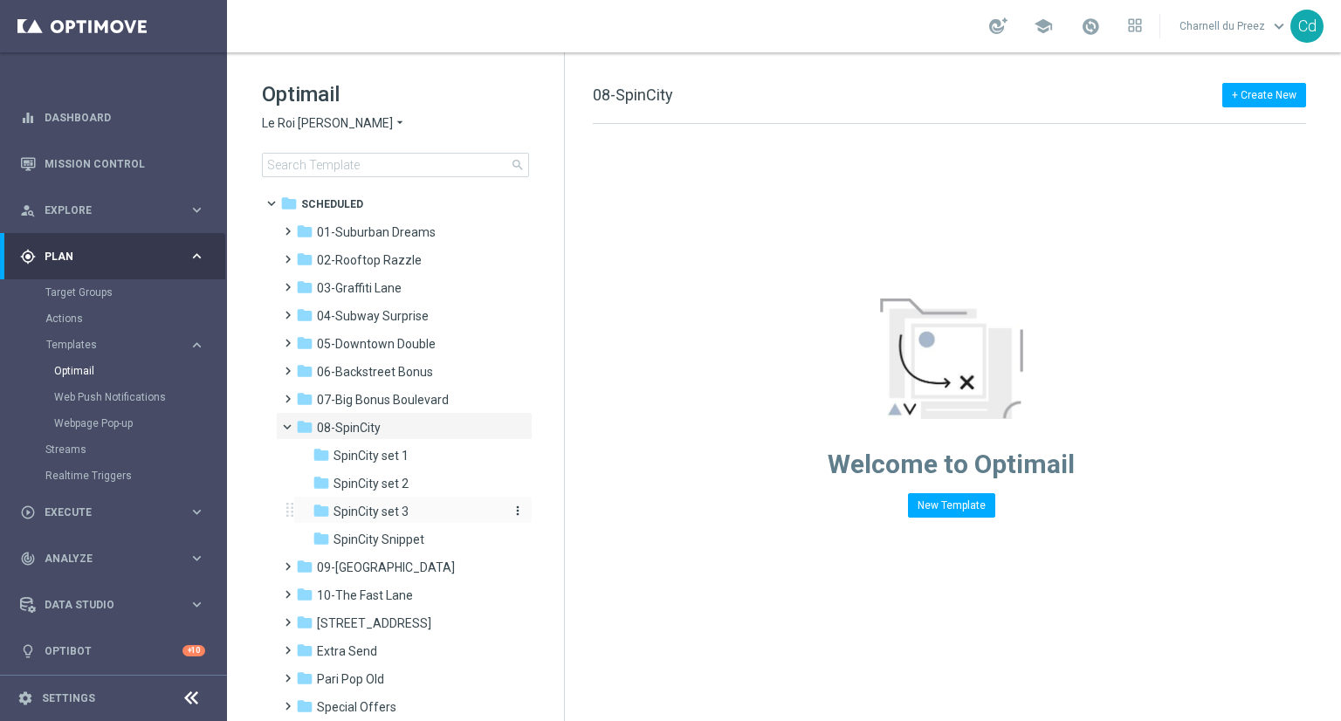
click at [388, 514] on span "SpinCity set 3" at bounding box center [371, 512] width 75 height 16
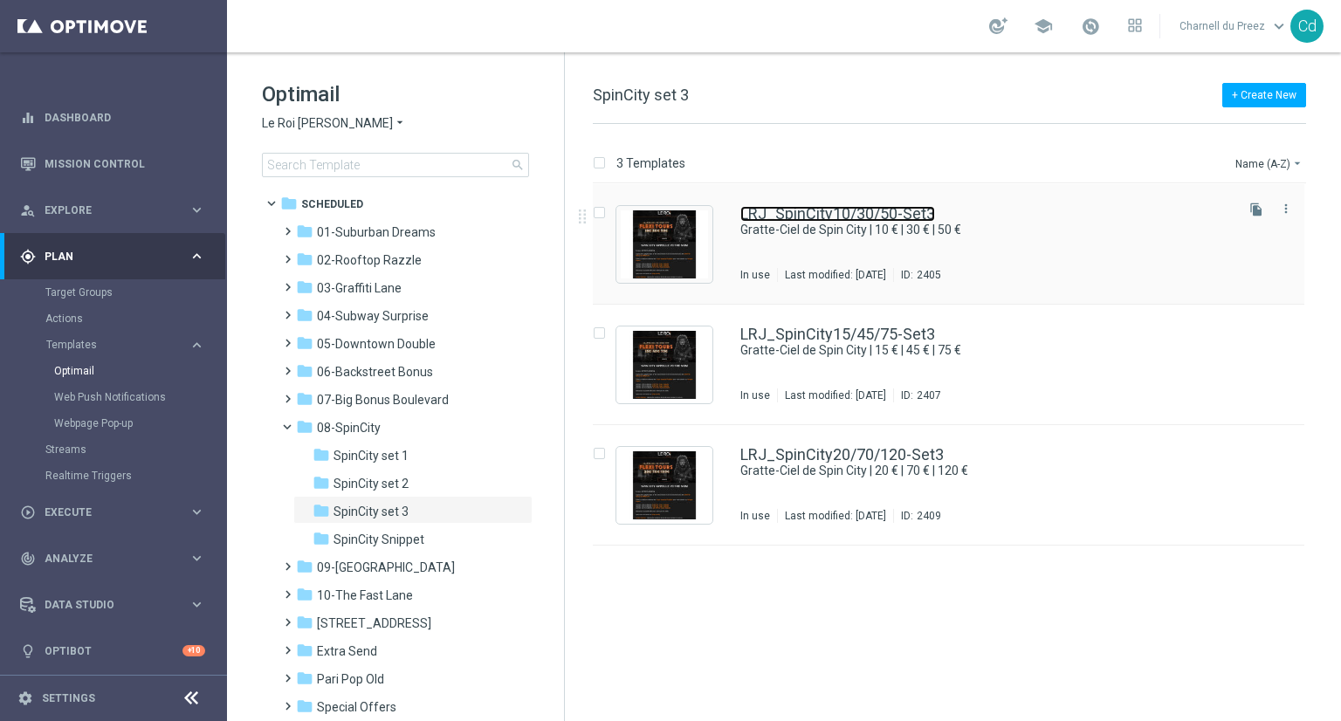
click at [826, 210] on link "LRJ_SpinCity10/30/50-Set3" at bounding box center [838, 214] width 195 height 16
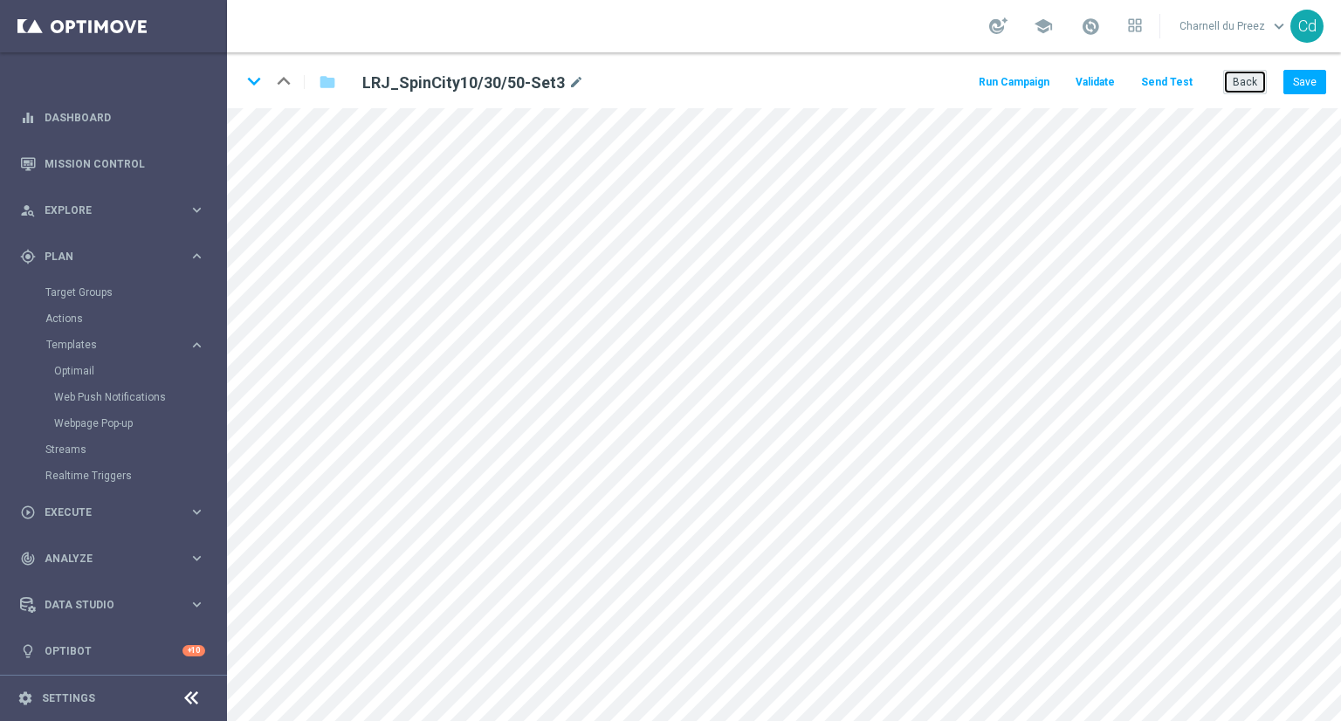
click at [1244, 81] on button "Back" at bounding box center [1246, 82] width 44 height 24
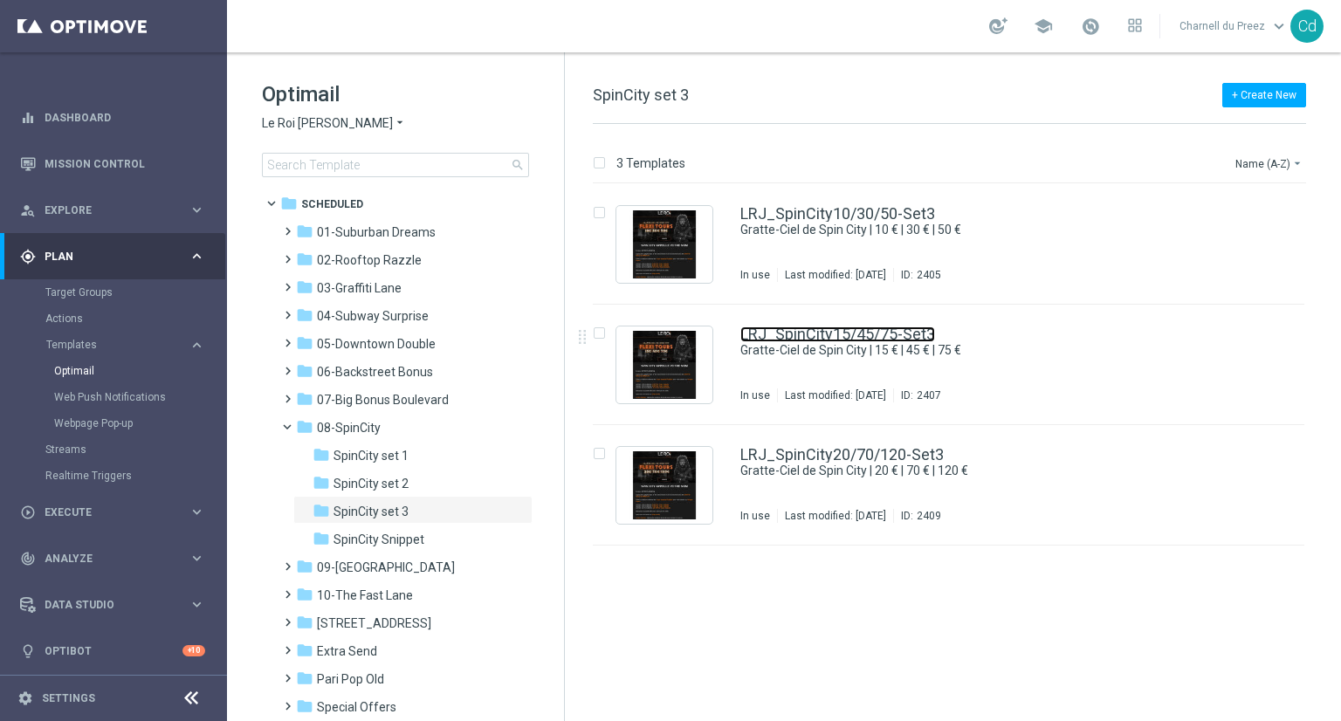
drag, startPoint x: 868, startPoint y: 333, endPoint x: 842, endPoint y: 331, distance: 26.3
click at [868, 333] on link "LRJ_SpinCity15/45/75-Set3" at bounding box center [838, 335] width 195 height 16
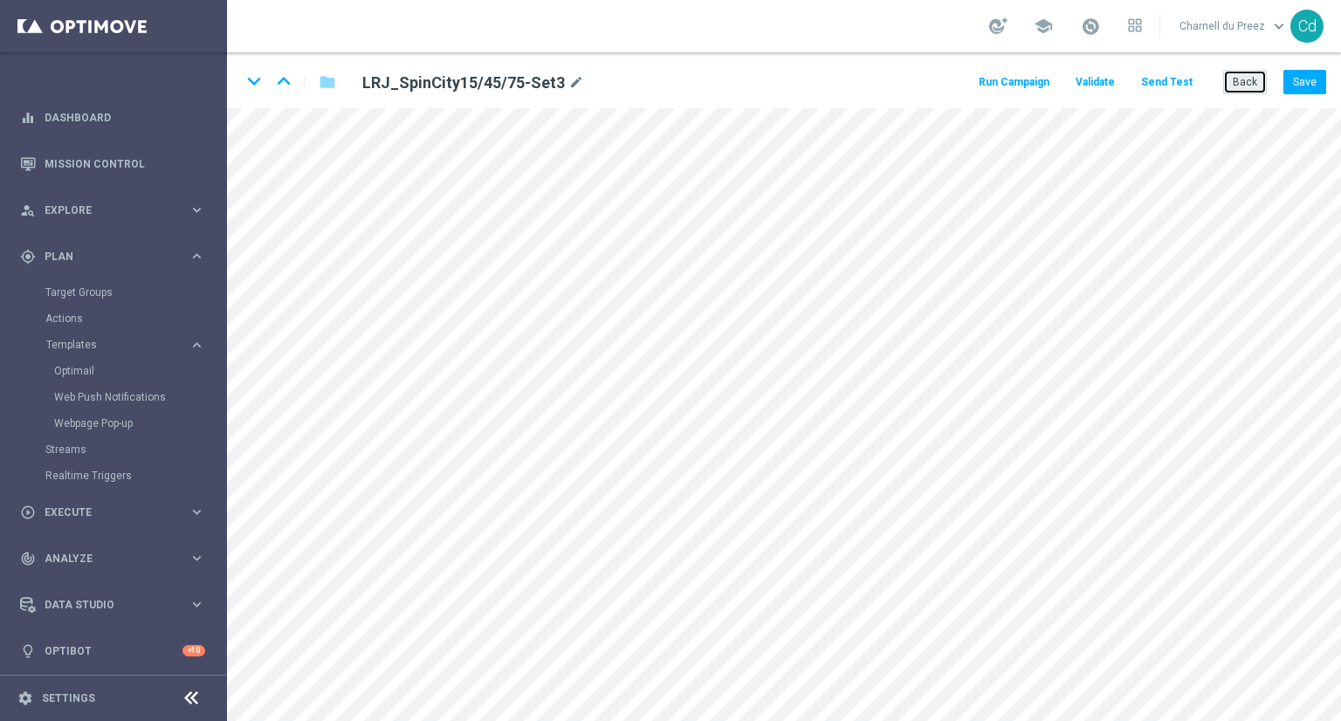
click at [1252, 81] on button "Back" at bounding box center [1246, 82] width 44 height 24
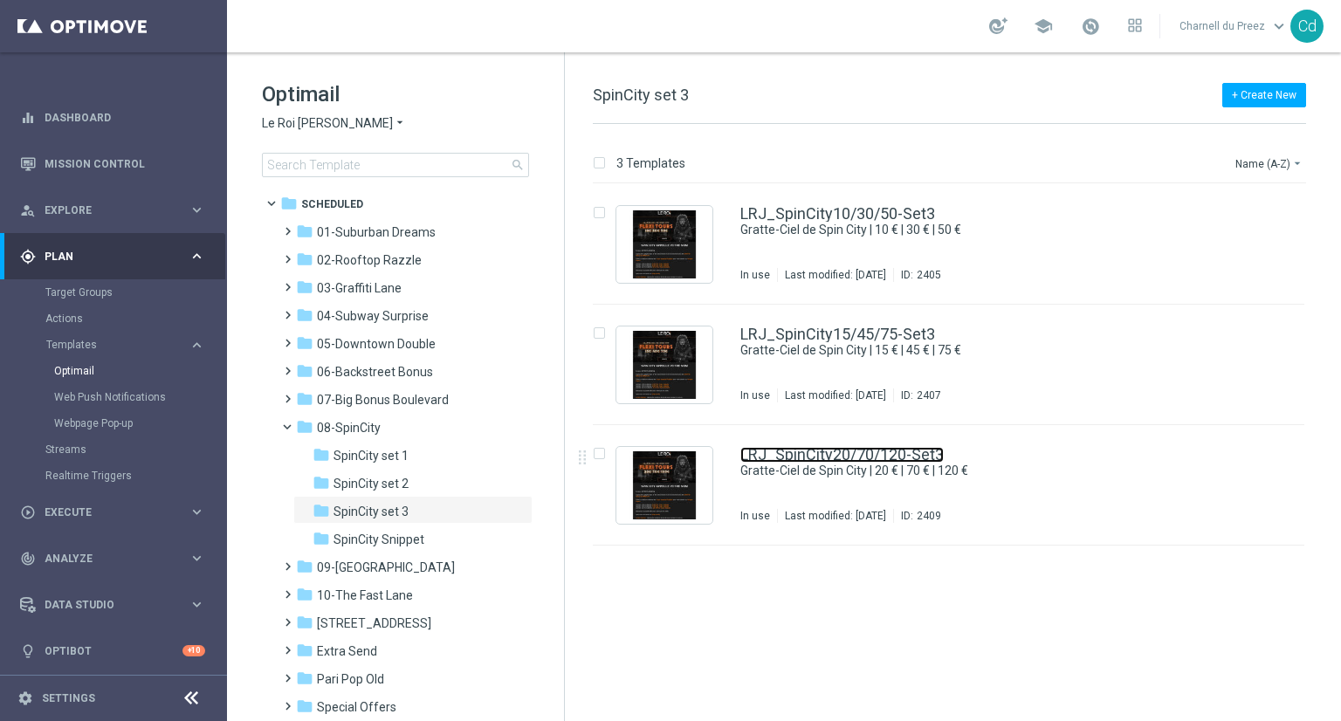
click at [839, 456] on link "LRJ_SpinCity20/70/120-Set3" at bounding box center [842, 455] width 203 height 16
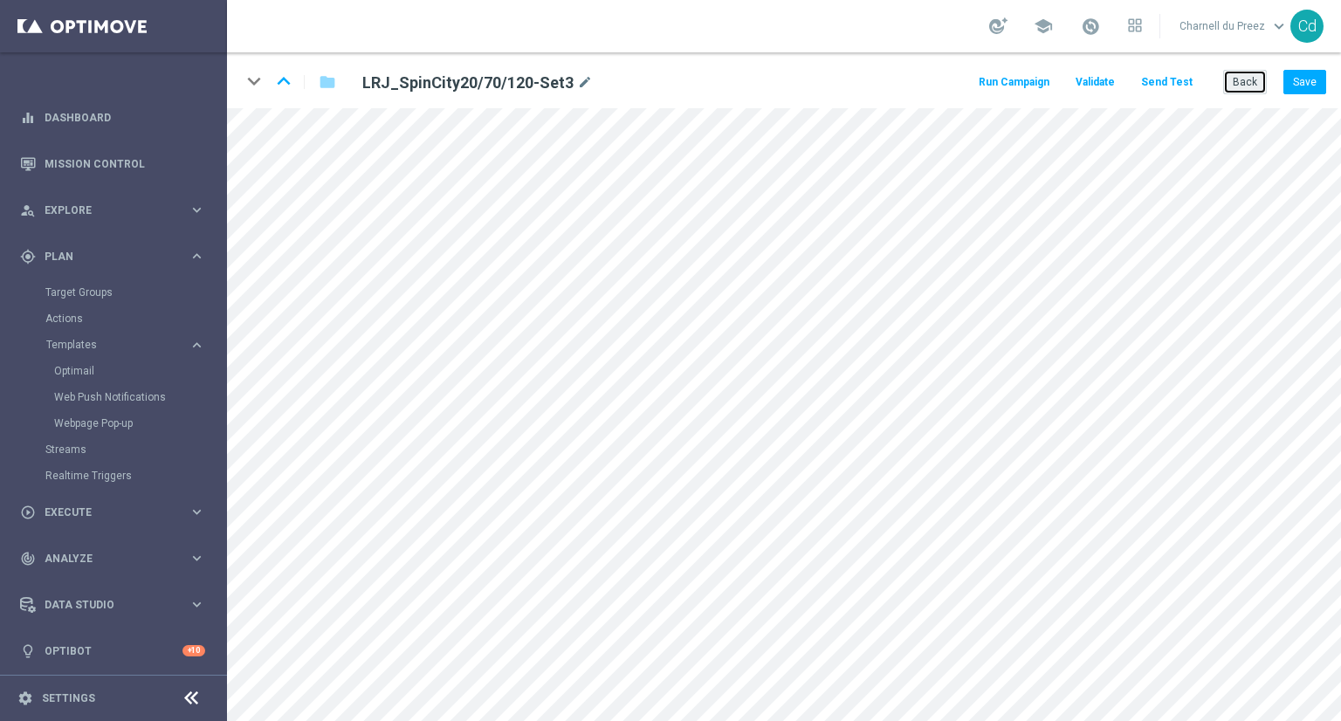
click at [1254, 82] on button "Back" at bounding box center [1246, 82] width 44 height 24
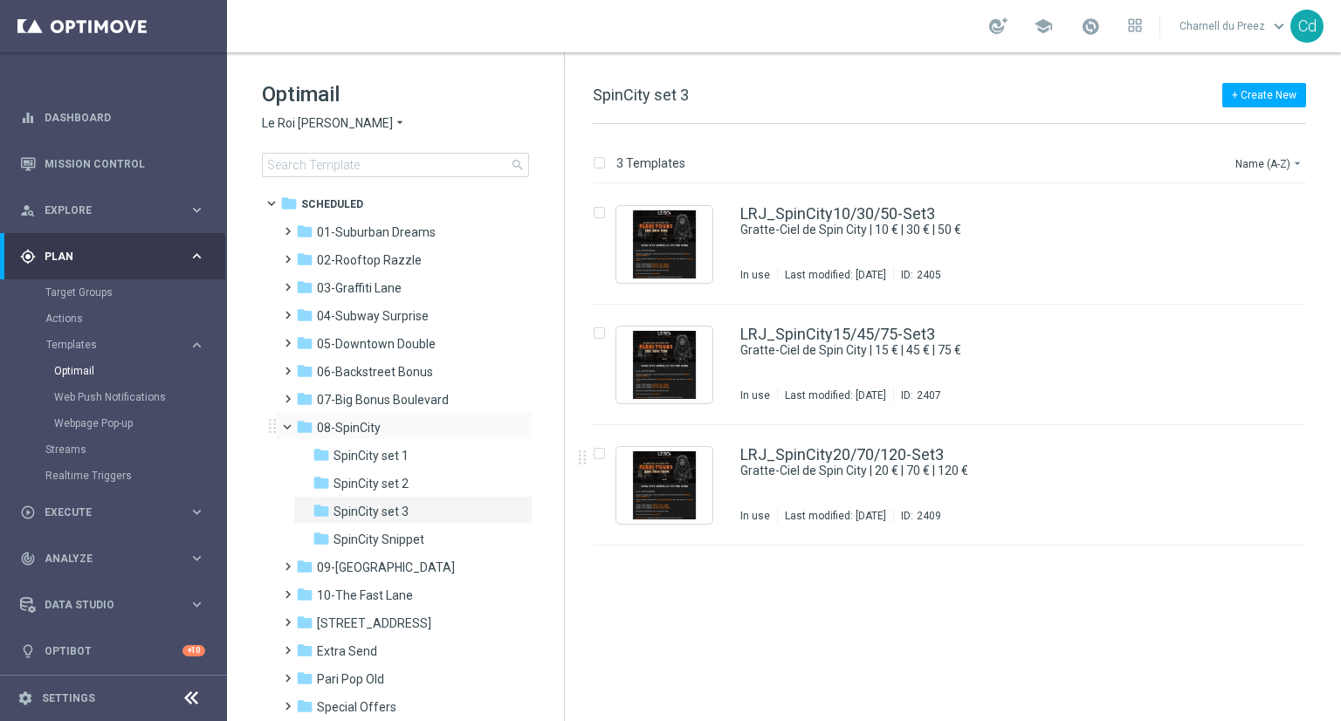
click at [292, 427] on span at bounding box center [295, 423] width 7 height 8
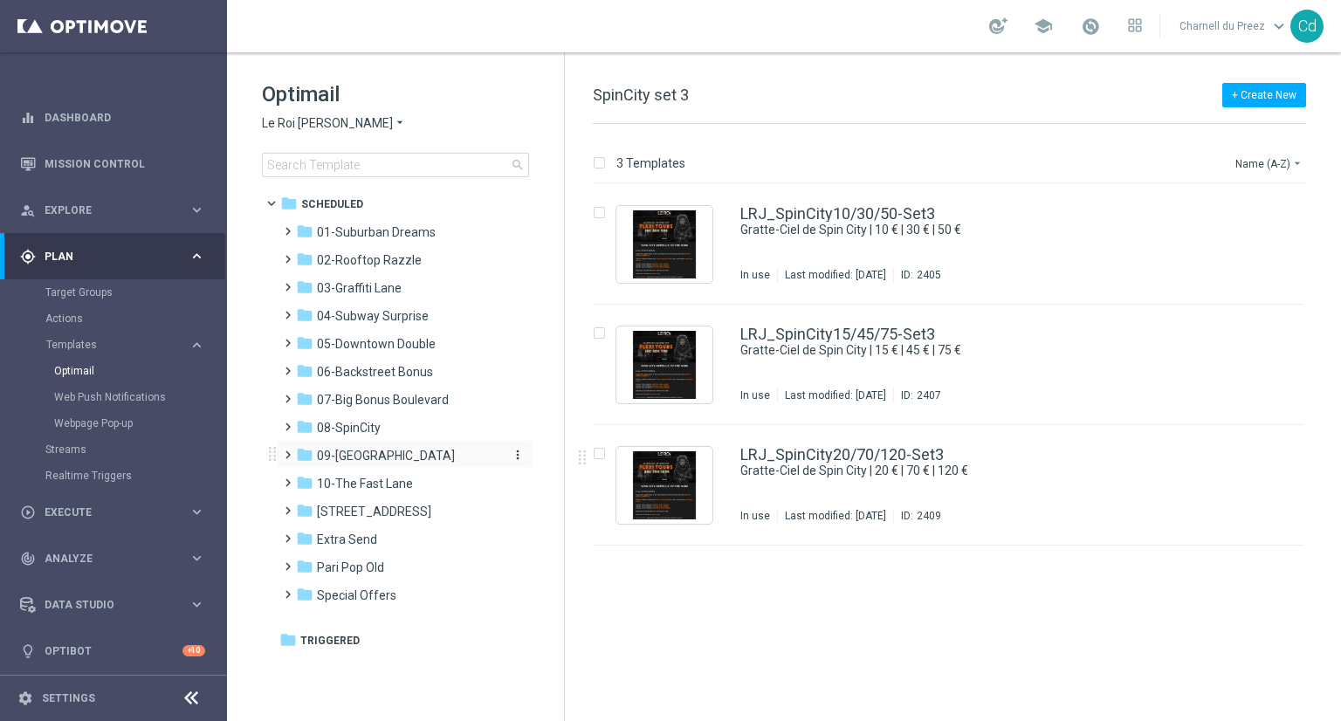
click at [375, 454] on span "09-[GEOGRAPHIC_DATA]" at bounding box center [386, 456] width 138 height 16
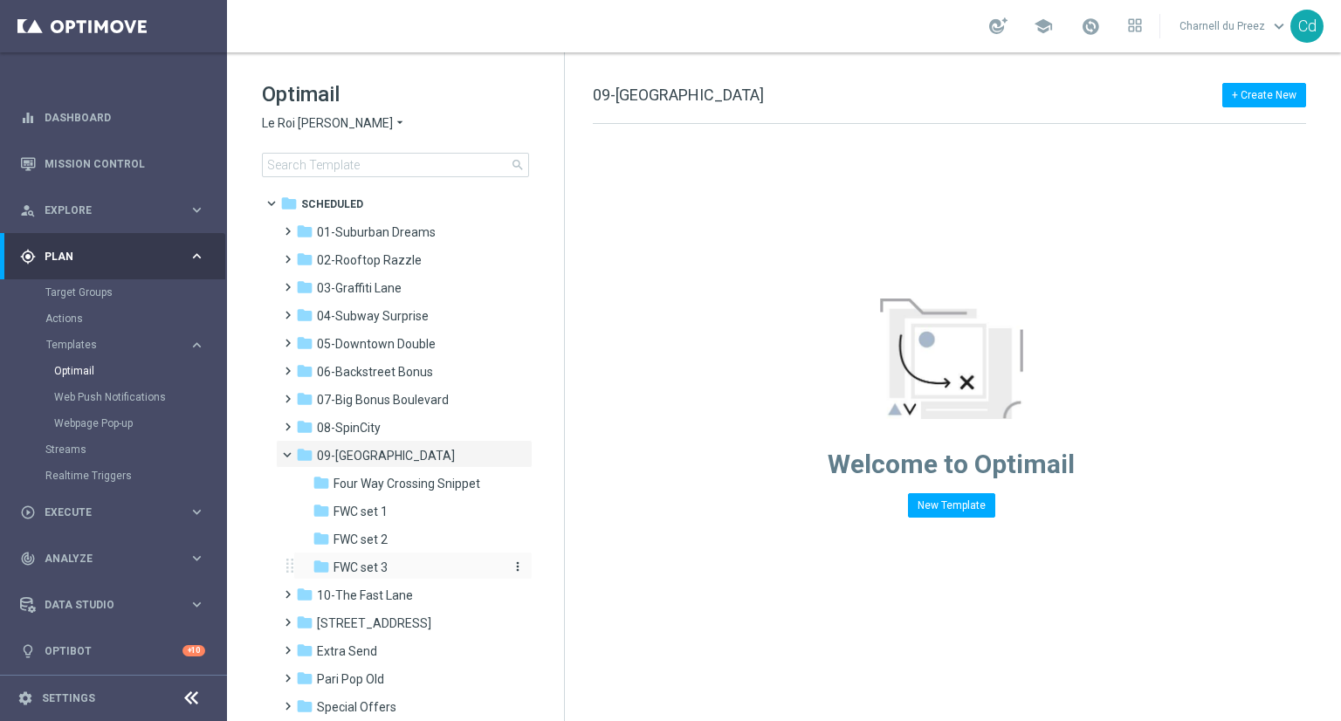
click at [376, 568] on span "FWC set 3" at bounding box center [361, 568] width 54 height 16
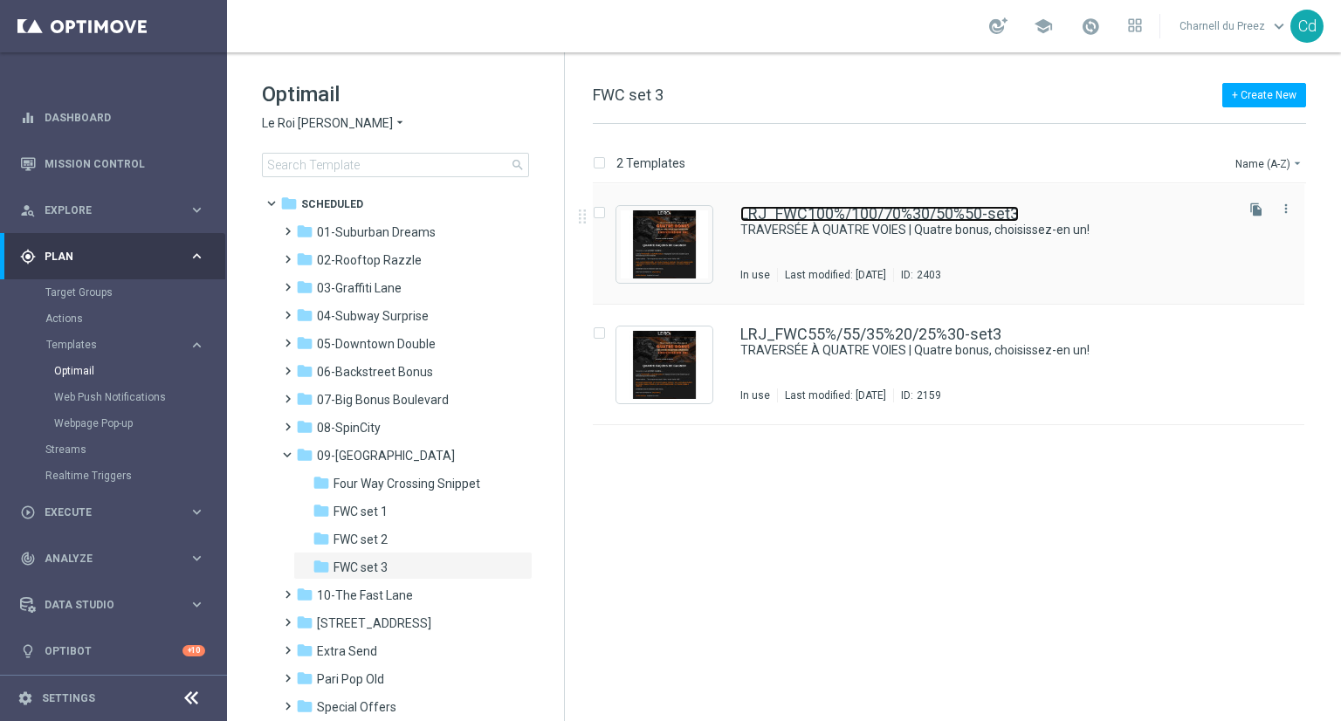
click at [831, 217] on link "LRJ_FWC100%/100/70%30/50%50-set3" at bounding box center [880, 214] width 279 height 16
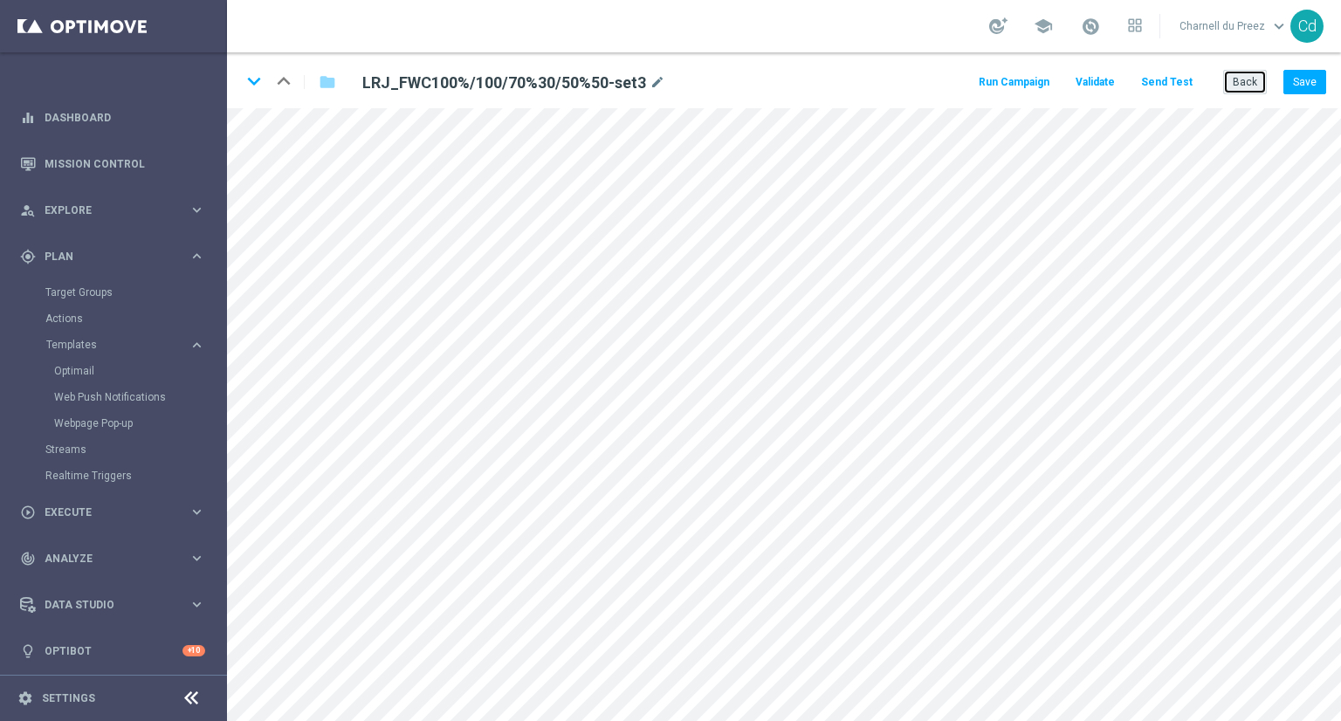
click at [1258, 80] on button "Back" at bounding box center [1246, 82] width 44 height 24
